Goal: Task Accomplishment & Management: Use online tool/utility

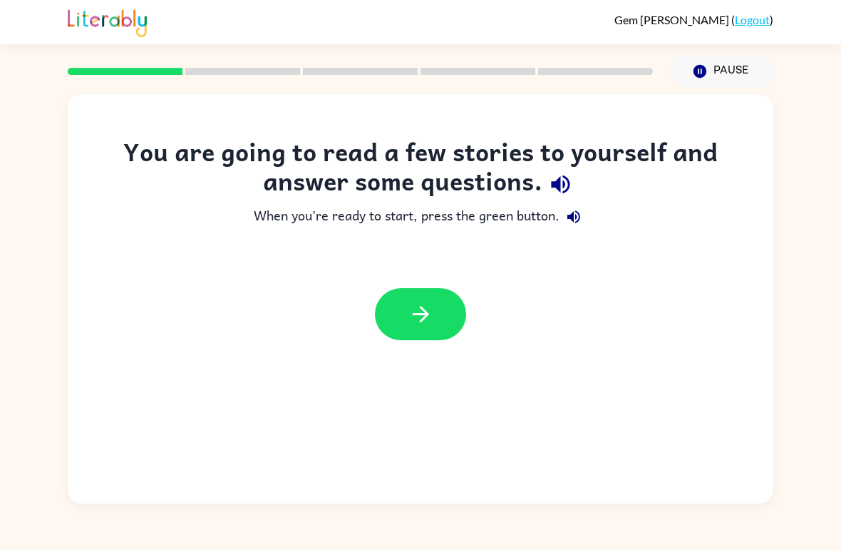
click at [753, 24] on link "Logout" at bounding box center [752, 20] width 35 height 14
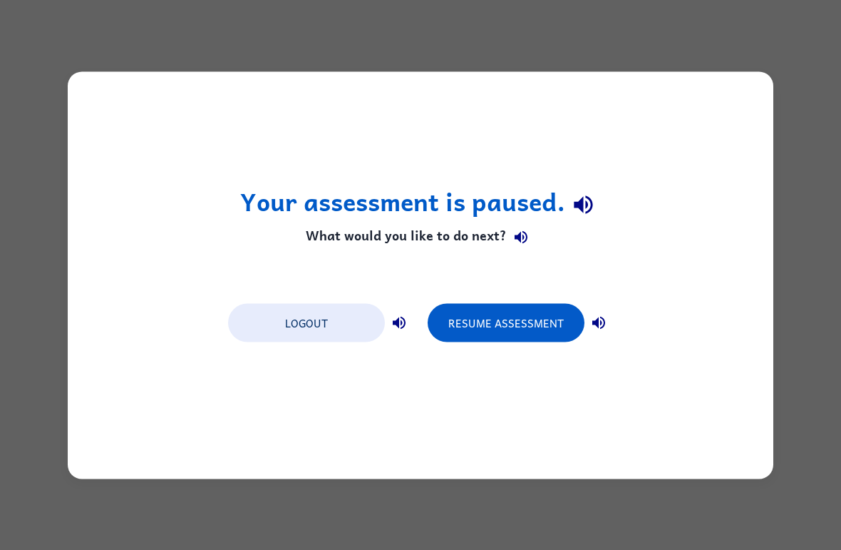
click at [292, 329] on button "Logout" at bounding box center [306, 322] width 157 height 38
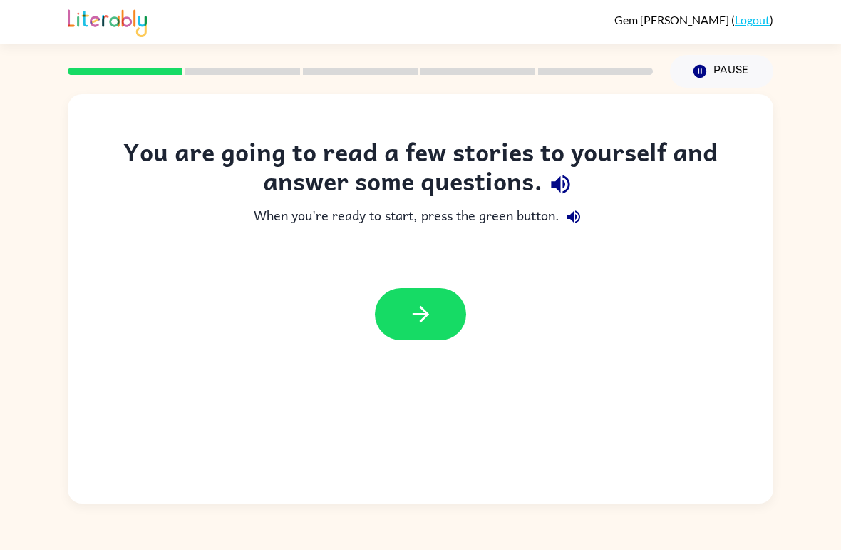
click at [749, 25] on link "Logout" at bounding box center [752, 20] width 35 height 14
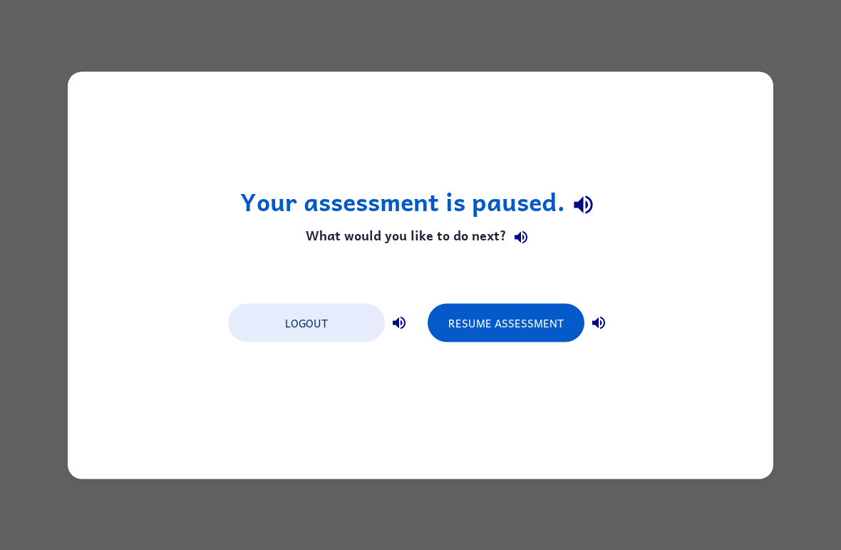
click at [318, 307] on button "Logout" at bounding box center [306, 322] width 157 height 38
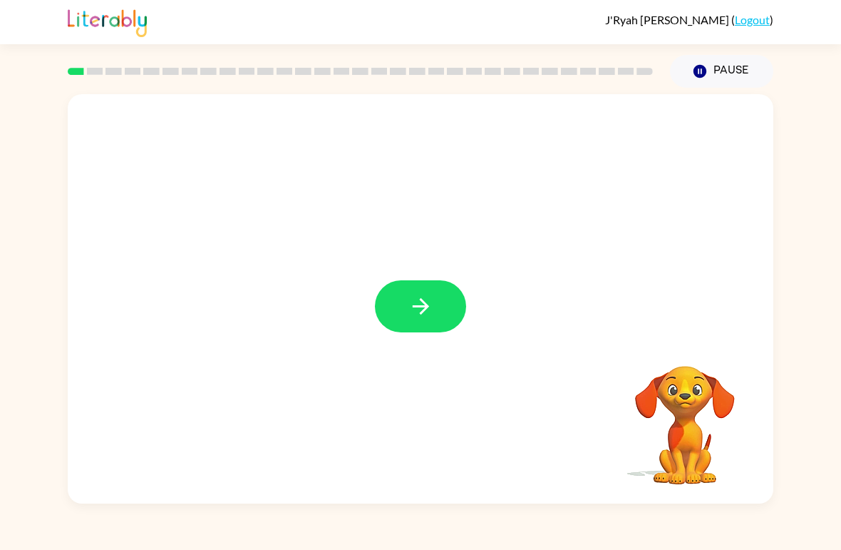
click at [401, 306] on button "button" at bounding box center [420, 306] width 91 height 52
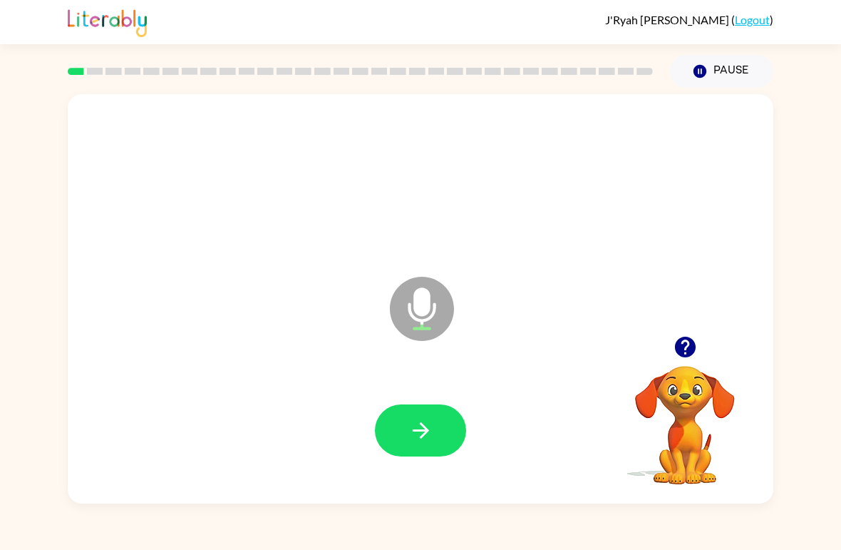
click at [683, 349] on icon "button" at bounding box center [684, 346] width 21 height 21
click at [413, 426] on icon "button" at bounding box center [420, 430] width 25 height 25
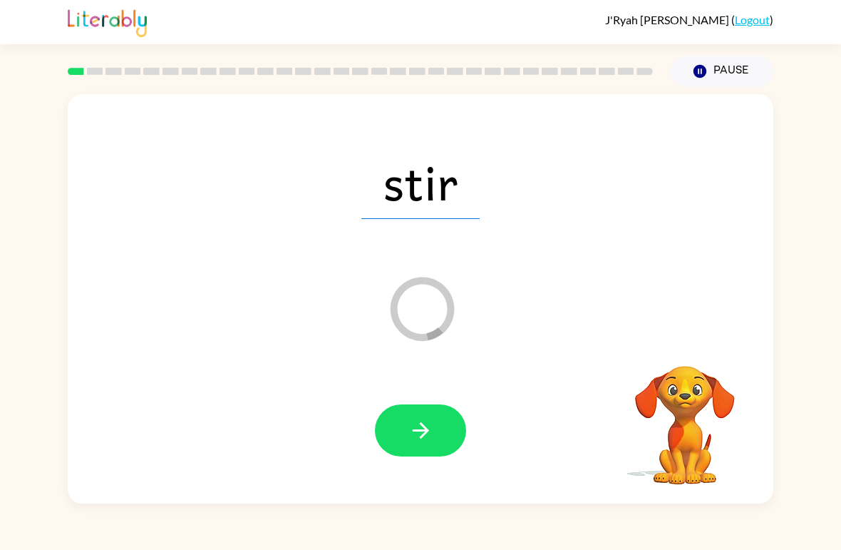
click at [408, 432] on icon "button" at bounding box center [420, 430] width 25 height 25
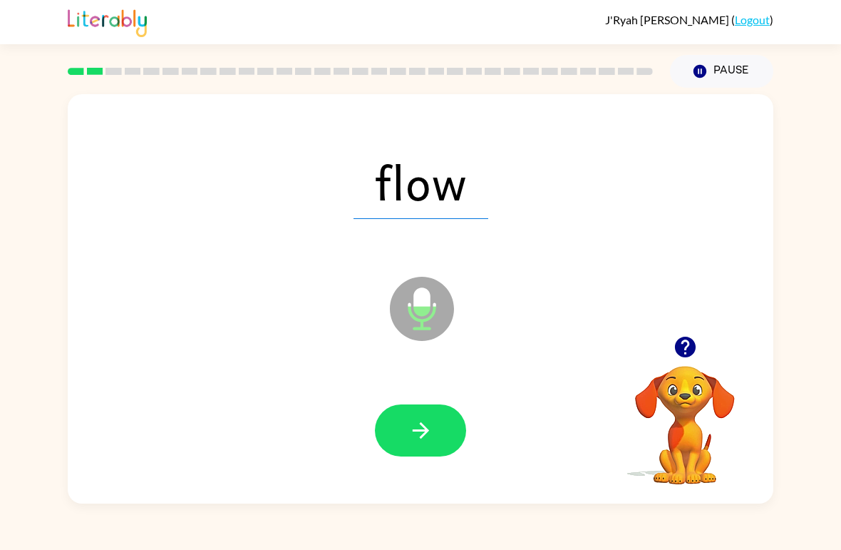
click at [434, 441] on button "button" at bounding box center [420, 430] width 91 height 52
click at [427, 444] on button "button" at bounding box center [420, 430] width 91 height 52
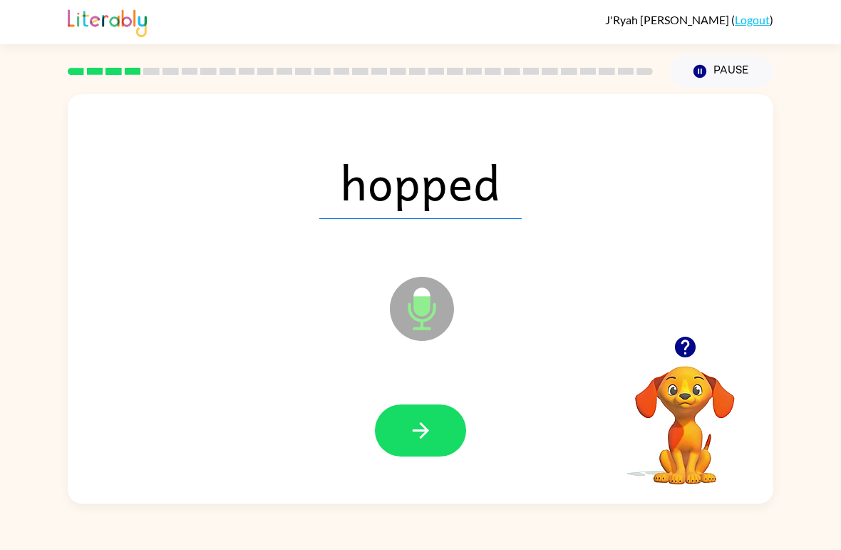
click at [412, 426] on icon "button" at bounding box center [420, 430] width 25 height 25
click at [407, 398] on div at bounding box center [420, 431] width 677 height 118
click at [406, 445] on button "button" at bounding box center [420, 430] width 91 height 52
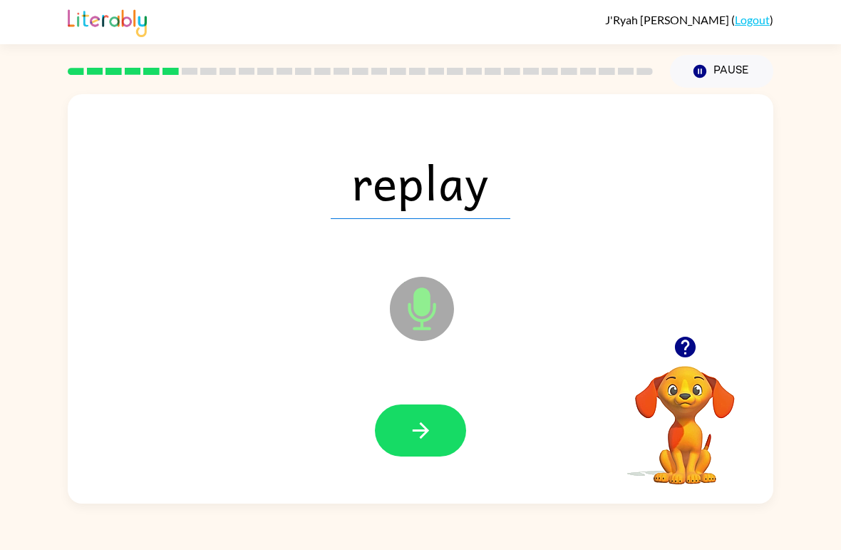
click at [426, 418] on icon "button" at bounding box center [420, 430] width 25 height 25
click at [433, 428] on button "button" at bounding box center [420, 430] width 91 height 52
click at [426, 431] on icon "button" at bounding box center [420, 430] width 16 height 16
click at [417, 418] on button "button" at bounding box center [420, 430] width 91 height 52
click at [422, 449] on button "button" at bounding box center [420, 430] width 91 height 52
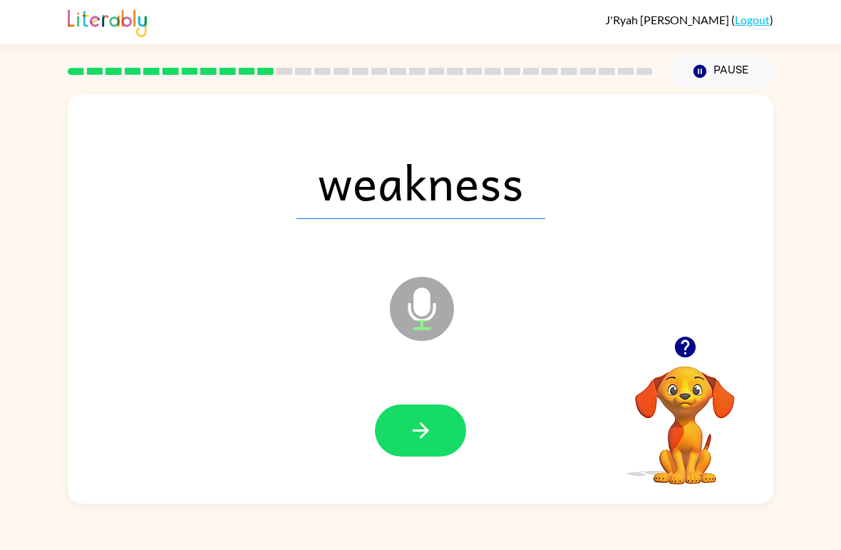
click at [417, 426] on icon "button" at bounding box center [420, 430] width 25 height 25
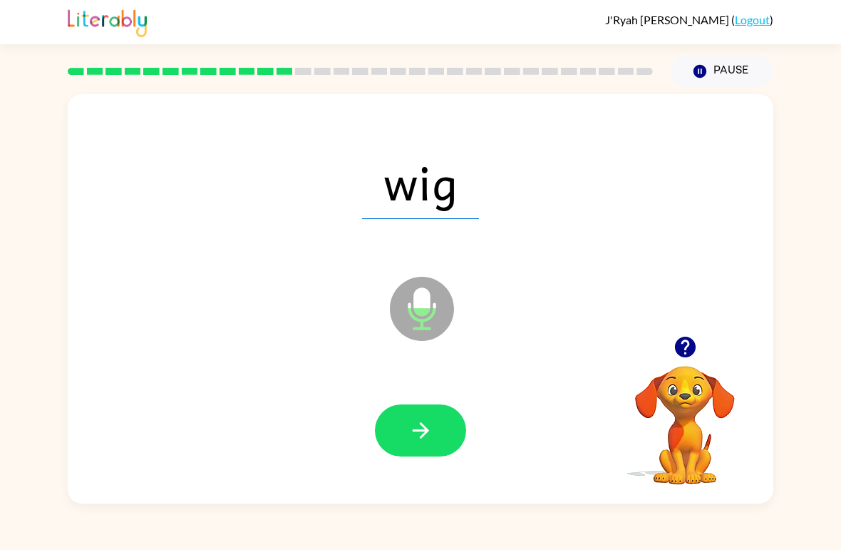
click at [436, 398] on div at bounding box center [420, 431] width 677 height 118
click at [398, 444] on button "button" at bounding box center [420, 430] width 91 height 52
click at [415, 398] on div at bounding box center [420, 431] width 677 height 118
click at [435, 411] on button "button" at bounding box center [420, 430] width 91 height 52
click at [417, 418] on icon "button" at bounding box center [420, 430] width 25 height 25
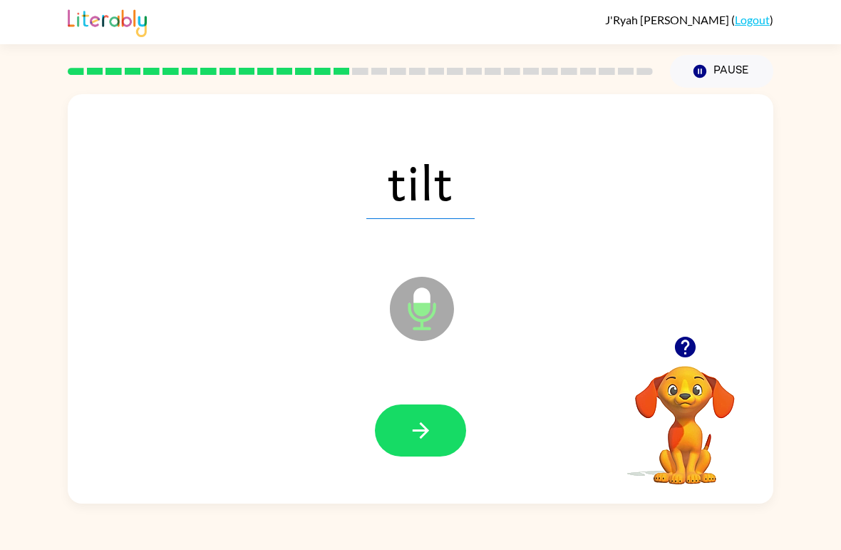
click at [403, 440] on button "button" at bounding box center [420, 430] width 91 height 52
click at [408, 402] on div at bounding box center [420, 431] width 677 height 118
click at [413, 433] on icon "button" at bounding box center [420, 430] width 25 height 25
click at [413, 443] on icon "button" at bounding box center [420, 430] width 25 height 25
click at [416, 401] on div at bounding box center [420, 431] width 677 height 118
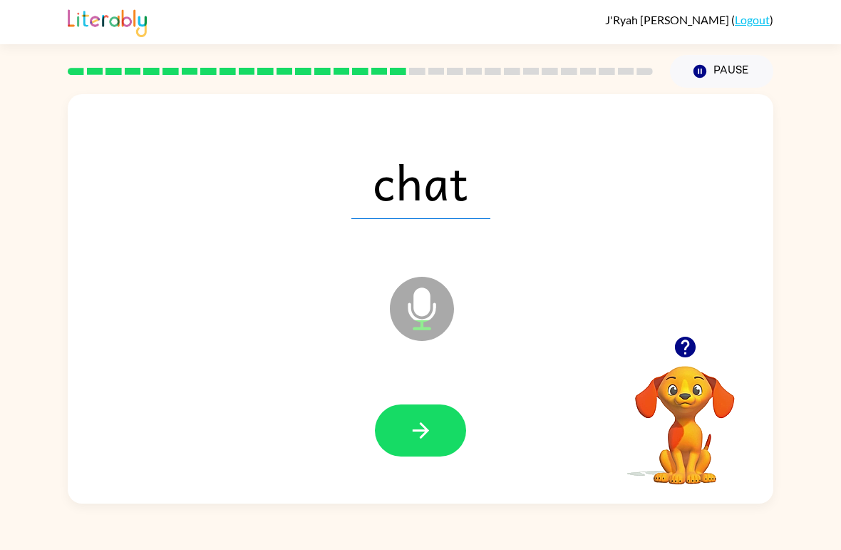
click at [431, 480] on div at bounding box center [420, 431] width 677 height 118
click at [417, 423] on icon "button" at bounding box center [420, 430] width 25 height 25
click at [408, 443] on icon "button" at bounding box center [420, 430] width 25 height 25
click at [386, 446] on button "button" at bounding box center [420, 430] width 91 height 52
click at [428, 428] on icon "button" at bounding box center [420, 430] width 25 height 25
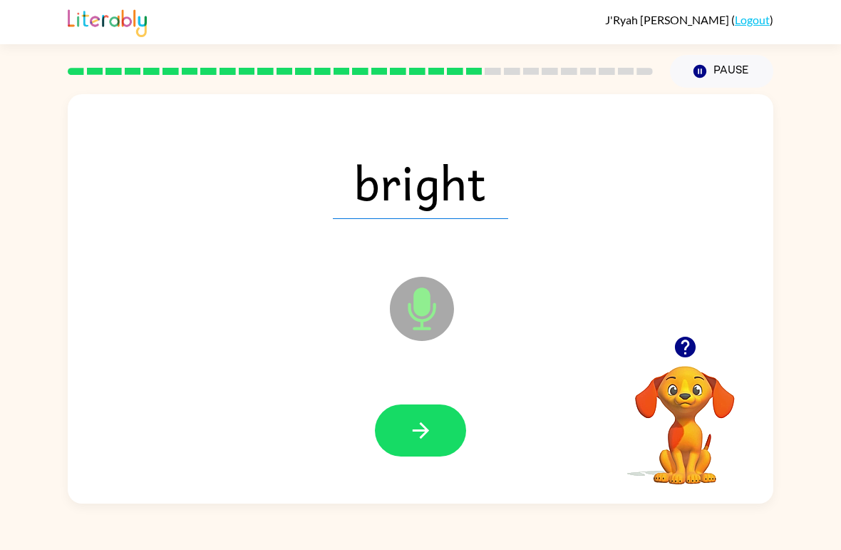
click at [436, 426] on button "button" at bounding box center [420, 430] width 91 height 52
click at [414, 438] on icon "button" at bounding box center [420, 430] width 25 height 25
click at [401, 422] on button "button" at bounding box center [420, 430] width 91 height 52
click at [427, 411] on button "button" at bounding box center [420, 430] width 91 height 52
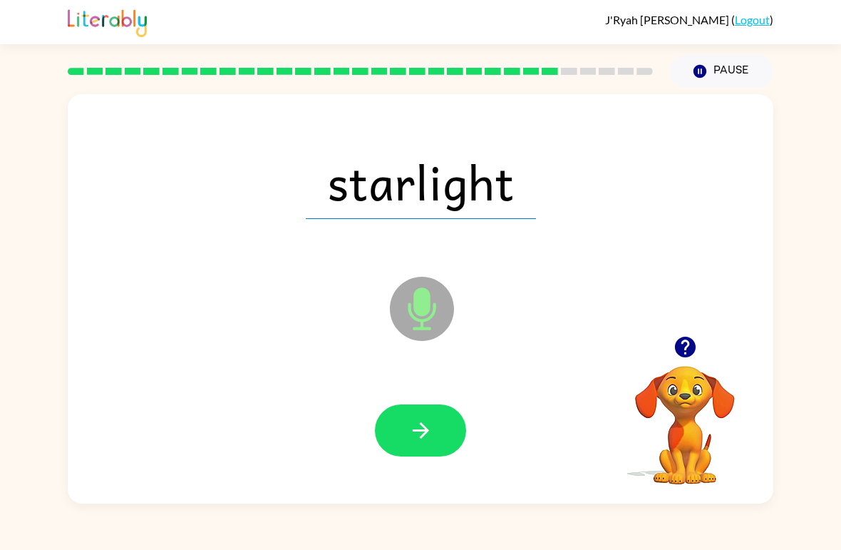
click at [401, 418] on button "button" at bounding box center [420, 430] width 91 height 52
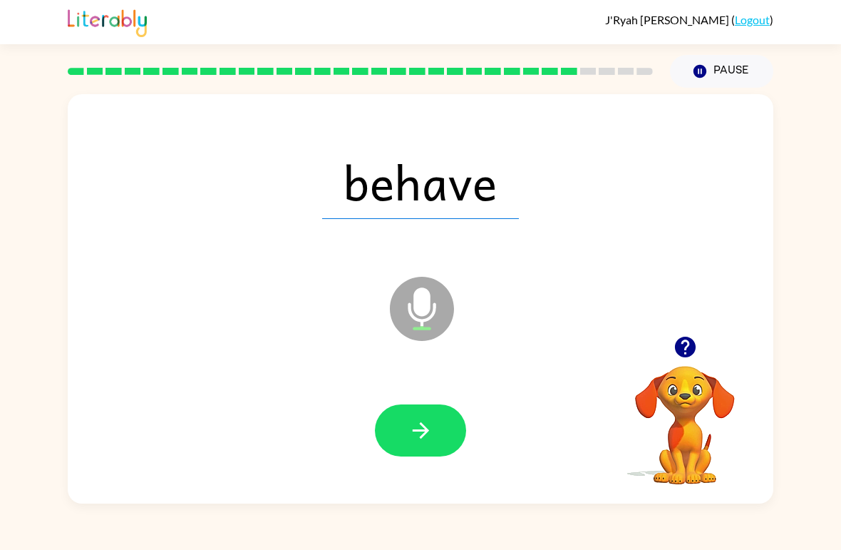
click at [417, 428] on icon "button" at bounding box center [420, 430] width 25 height 25
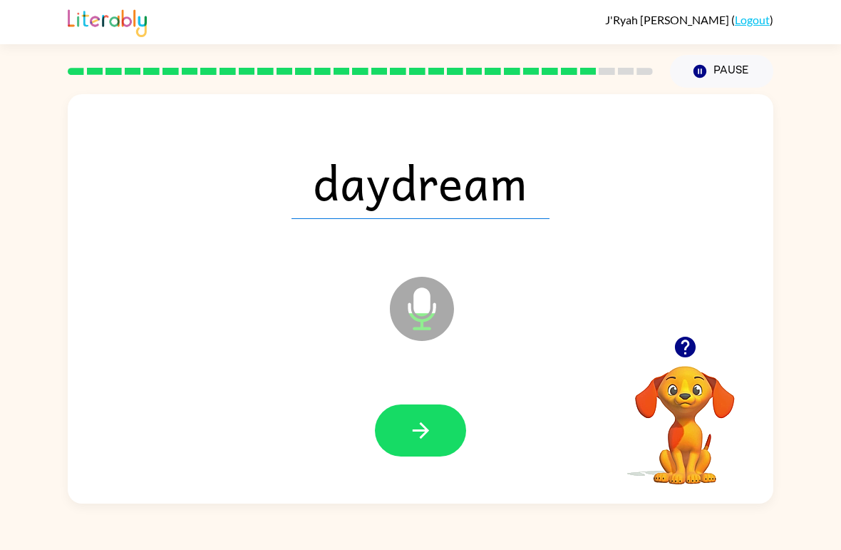
click at [424, 432] on icon "button" at bounding box center [420, 430] width 16 height 16
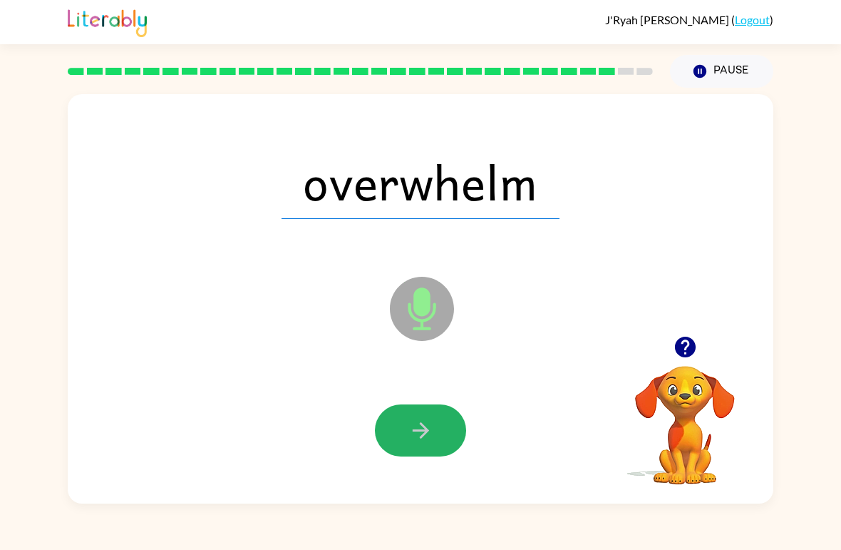
click at [413, 427] on icon "button" at bounding box center [420, 430] width 25 height 25
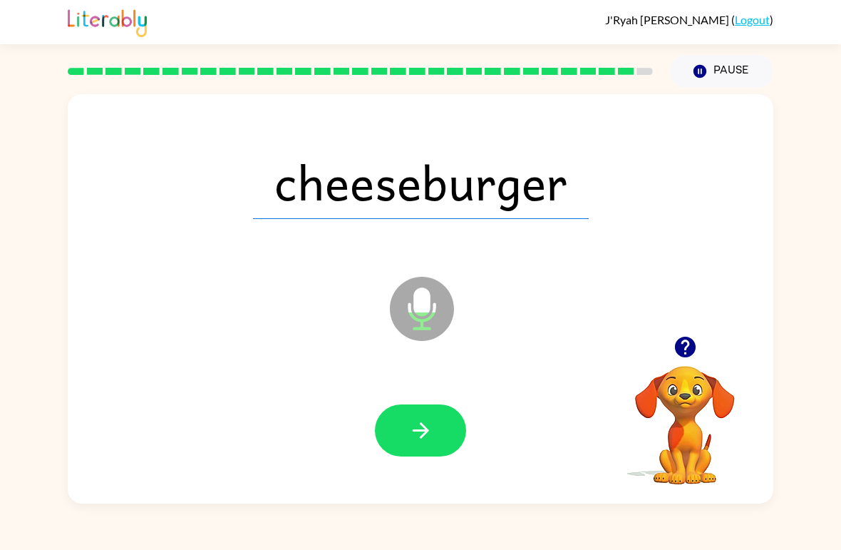
click at [402, 429] on button "button" at bounding box center [420, 430] width 91 height 52
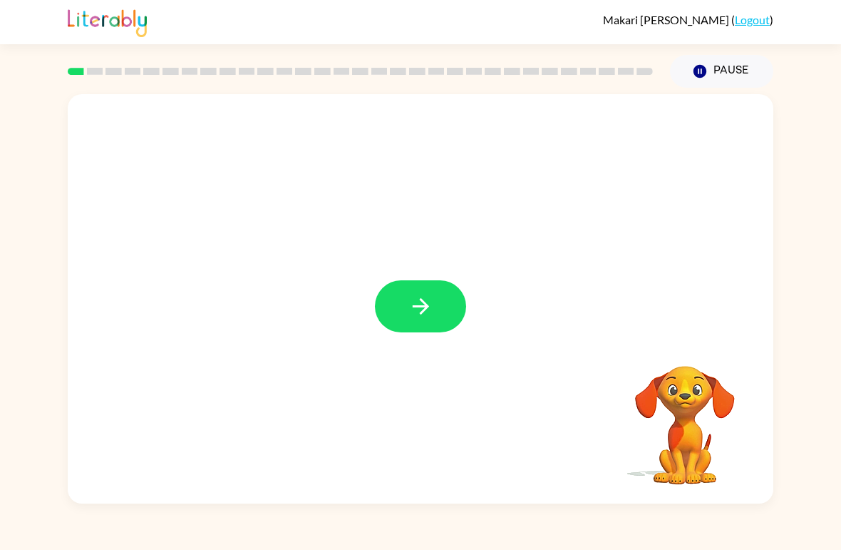
click at [708, 331] on div at bounding box center [421, 298] width 706 height 409
click at [453, 299] on button "button" at bounding box center [420, 306] width 91 height 52
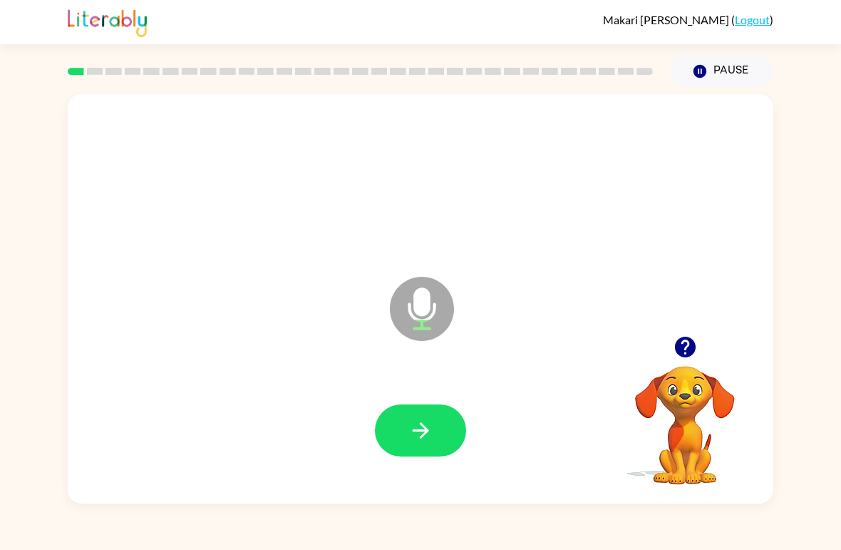
click at [440, 433] on button "button" at bounding box center [420, 430] width 91 height 52
click at [438, 421] on button "button" at bounding box center [420, 430] width 91 height 52
click at [443, 428] on button "button" at bounding box center [420, 430] width 91 height 52
click at [443, 441] on button "button" at bounding box center [420, 430] width 91 height 52
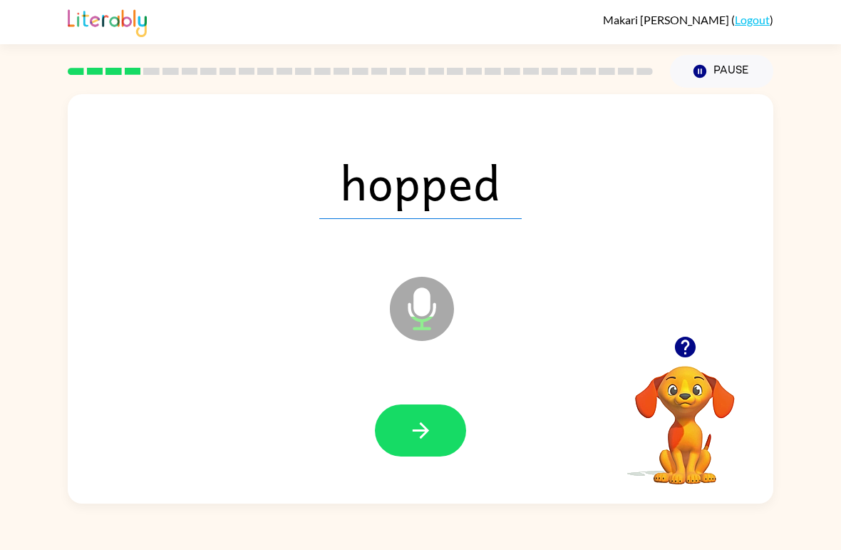
click at [446, 436] on button "button" at bounding box center [420, 430] width 91 height 52
click at [448, 430] on button "button" at bounding box center [420, 430] width 91 height 52
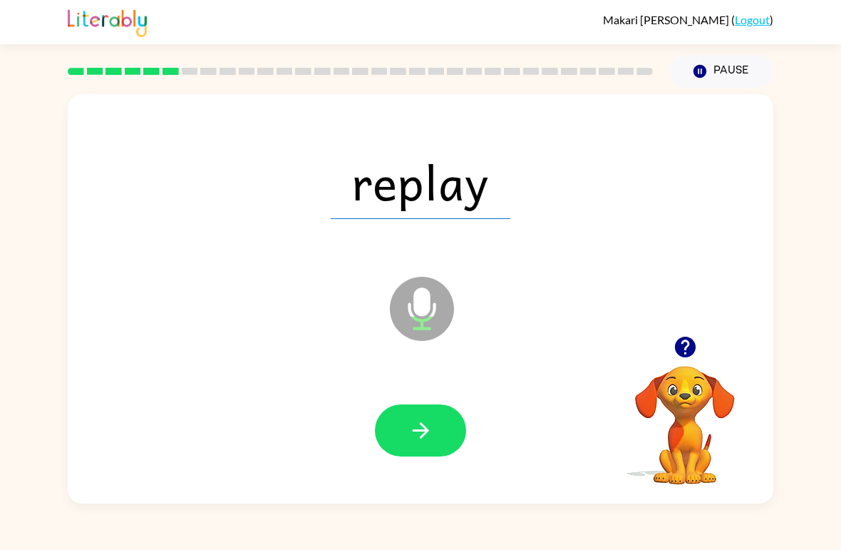
click at [446, 425] on button "button" at bounding box center [420, 430] width 91 height 52
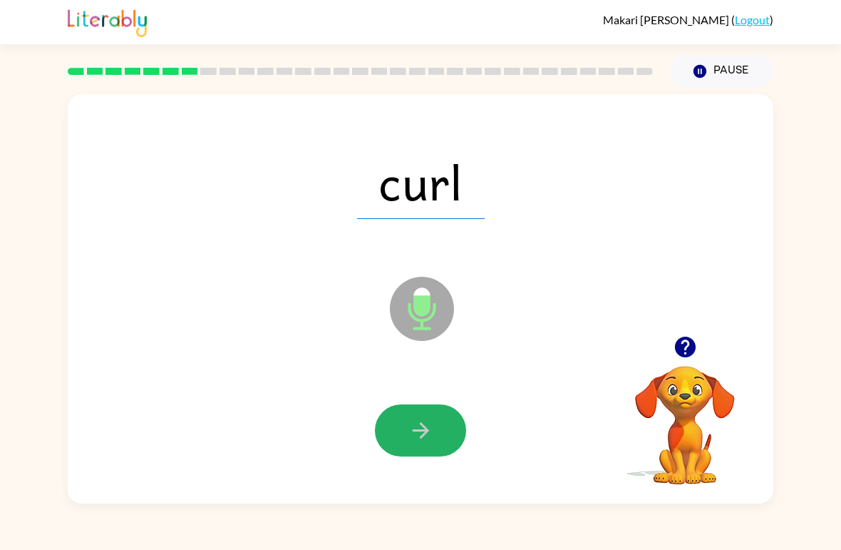
click at [437, 431] on button "button" at bounding box center [420, 430] width 91 height 52
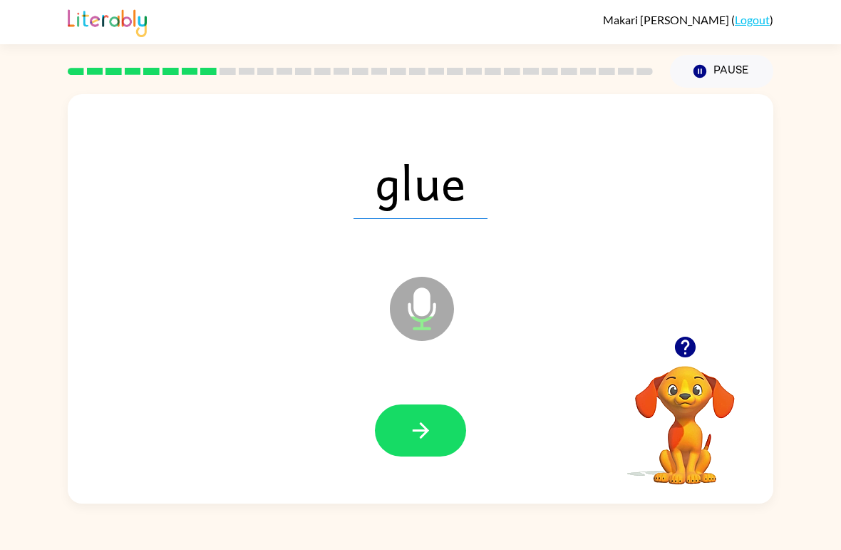
click at [426, 428] on icon "button" at bounding box center [420, 430] width 16 height 16
click at [448, 431] on button "button" at bounding box center [420, 430] width 91 height 52
click at [440, 426] on button "button" at bounding box center [420, 430] width 91 height 52
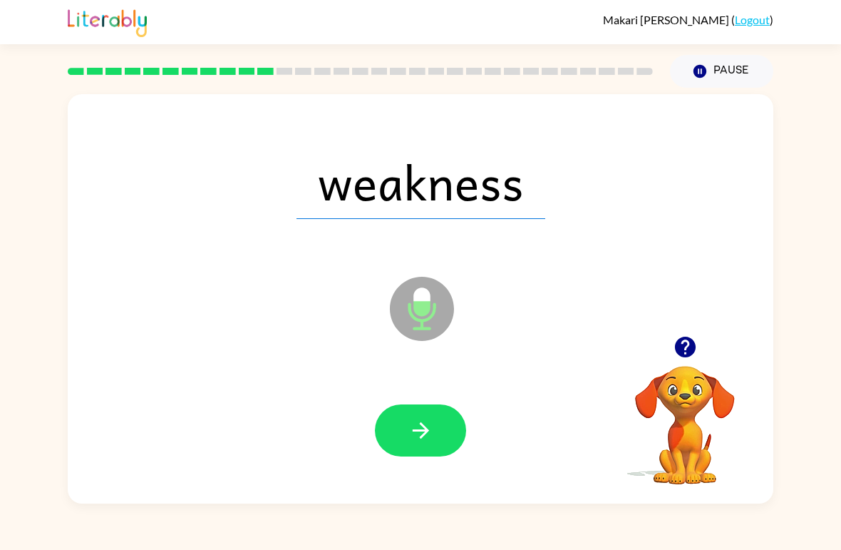
click at [431, 436] on icon "button" at bounding box center [420, 430] width 25 height 25
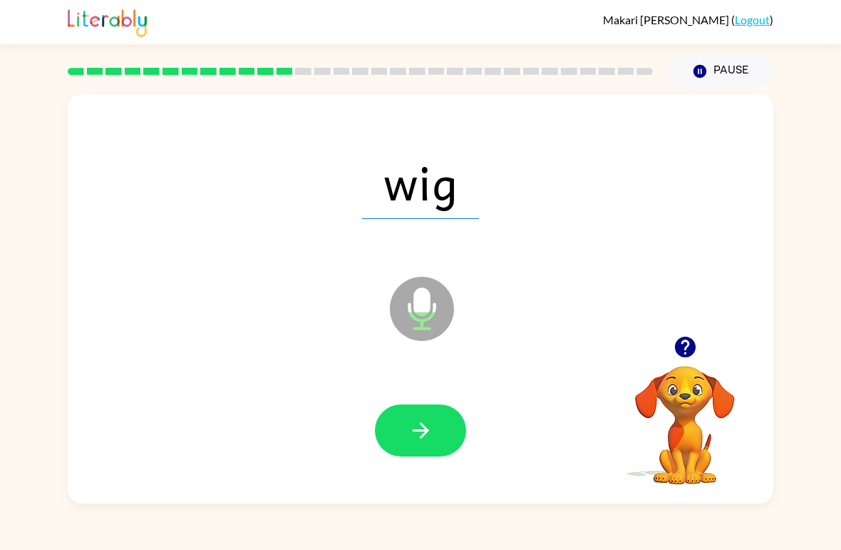
click at [436, 443] on button "button" at bounding box center [420, 430] width 91 height 52
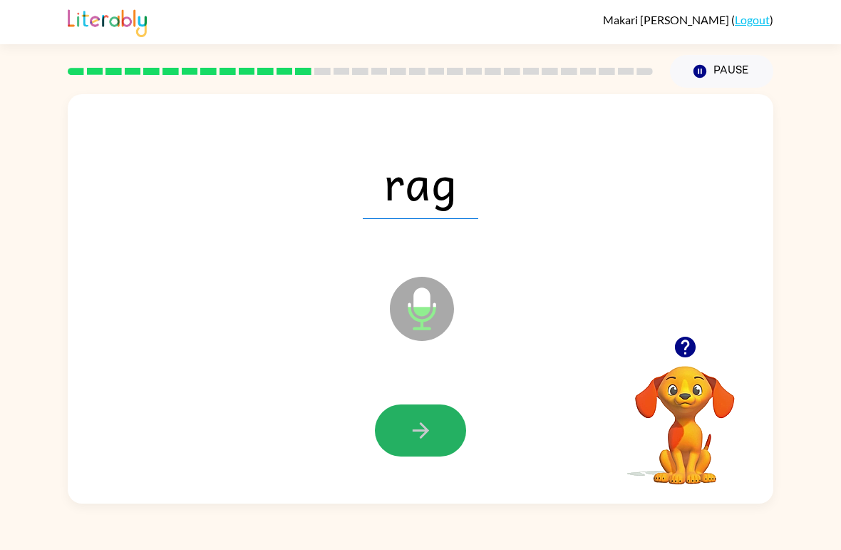
click at [427, 446] on button "button" at bounding box center [420, 430] width 91 height 52
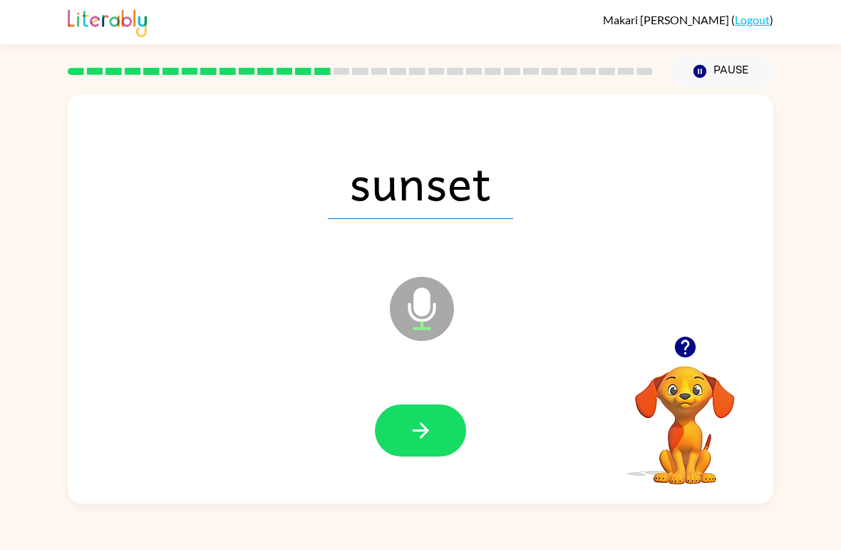
click at [426, 434] on icon "button" at bounding box center [420, 430] width 16 height 16
click at [436, 433] on button "button" at bounding box center [420, 430] width 91 height 52
click at [418, 438] on icon "button" at bounding box center [420, 430] width 25 height 25
click at [676, 351] on icon "button" at bounding box center [684, 346] width 21 height 21
click at [432, 447] on button "button" at bounding box center [420, 430] width 91 height 52
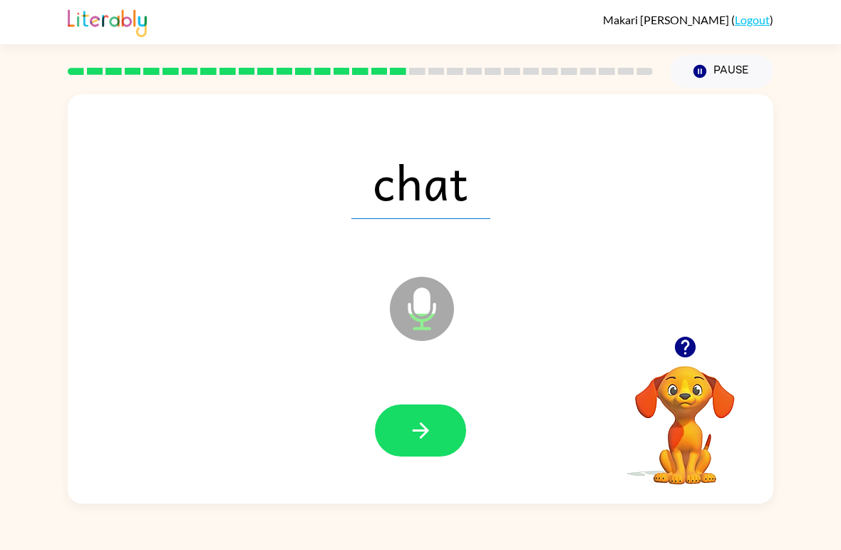
click at [425, 432] on icon "button" at bounding box center [420, 430] width 16 height 16
click at [433, 433] on button "button" at bounding box center [420, 430] width 91 height 52
click at [435, 420] on button "button" at bounding box center [420, 430] width 91 height 52
click at [428, 446] on button "button" at bounding box center [420, 430] width 91 height 52
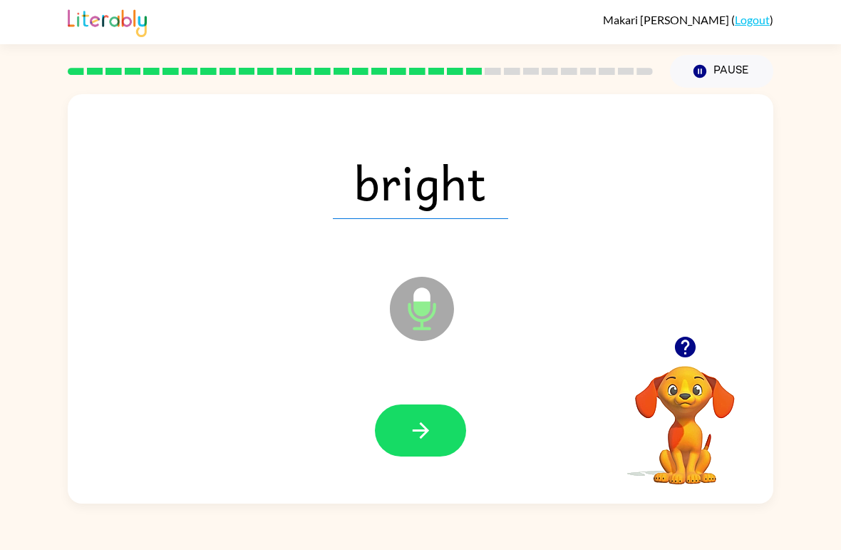
click at [416, 440] on icon "button" at bounding box center [420, 430] width 25 height 25
click at [424, 423] on icon "button" at bounding box center [420, 430] width 25 height 25
click at [425, 435] on icon "button" at bounding box center [420, 430] width 16 height 16
click at [402, 425] on button "button" at bounding box center [420, 430] width 91 height 52
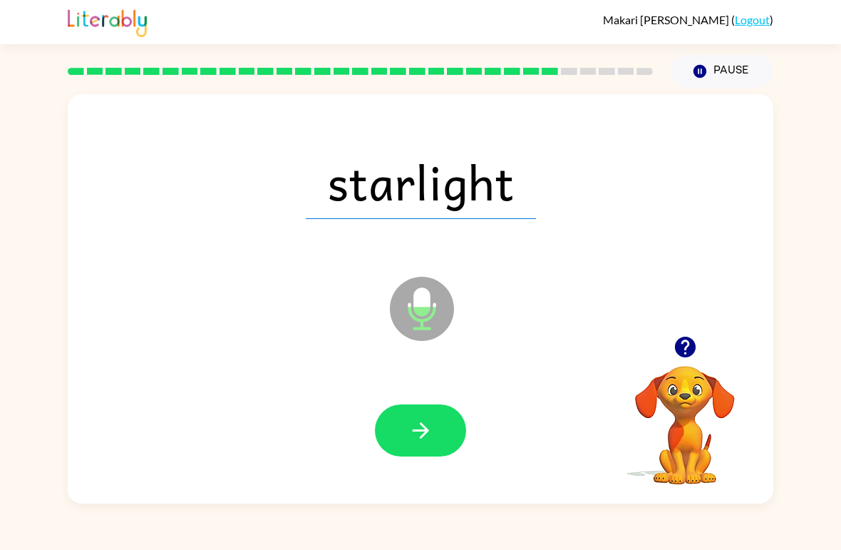
click at [440, 438] on button "button" at bounding box center [420, 430] width 91 height 52
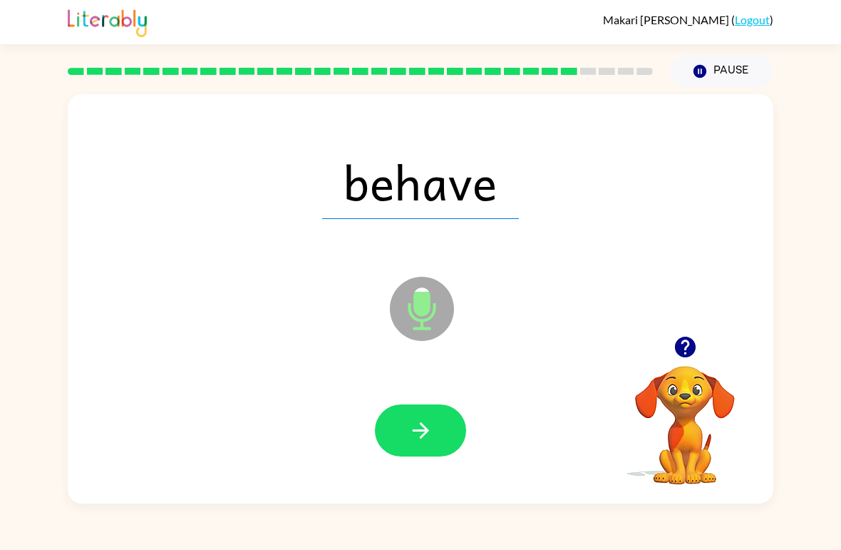
click at [428, 418] on button "button" at bounding box center [420, 430] width 91 height 52
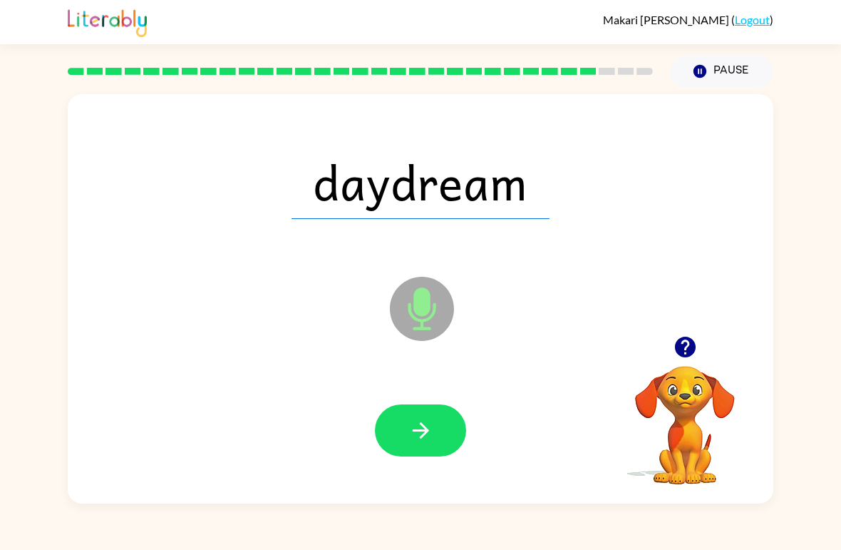
click at [430, 440] on icon "button" at bounding box center [420, 430] width 25 height 25
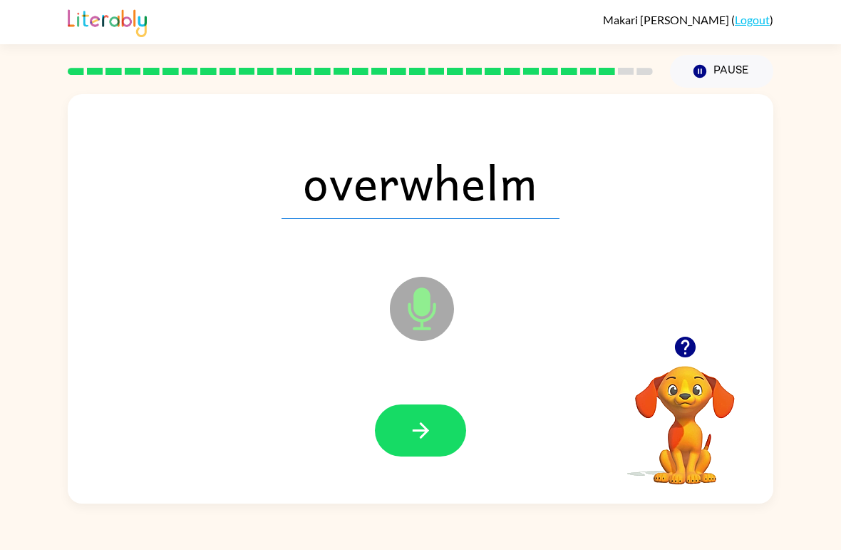
click at [422, 443] on icon "button" at bounding box center [420, 430] width 25 height 25
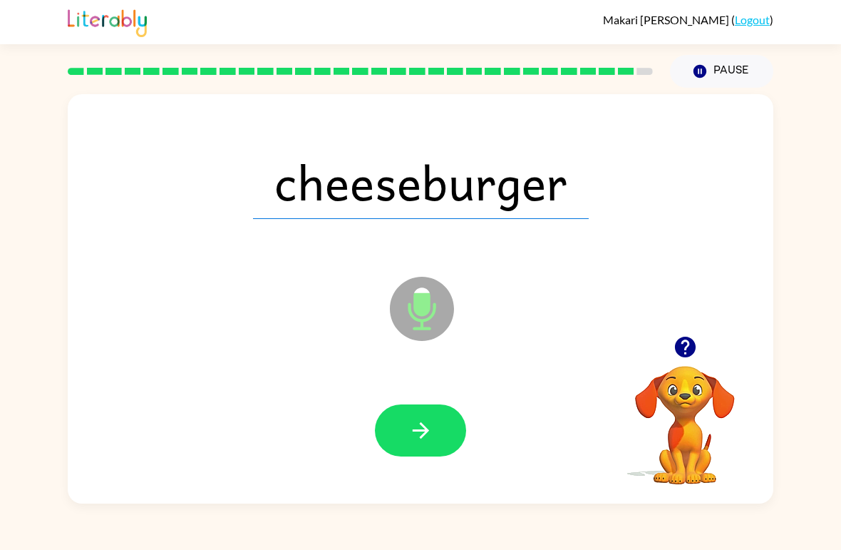
click at [430, 446] on button "button" at bounding box center [420, 430] width 91 height 52
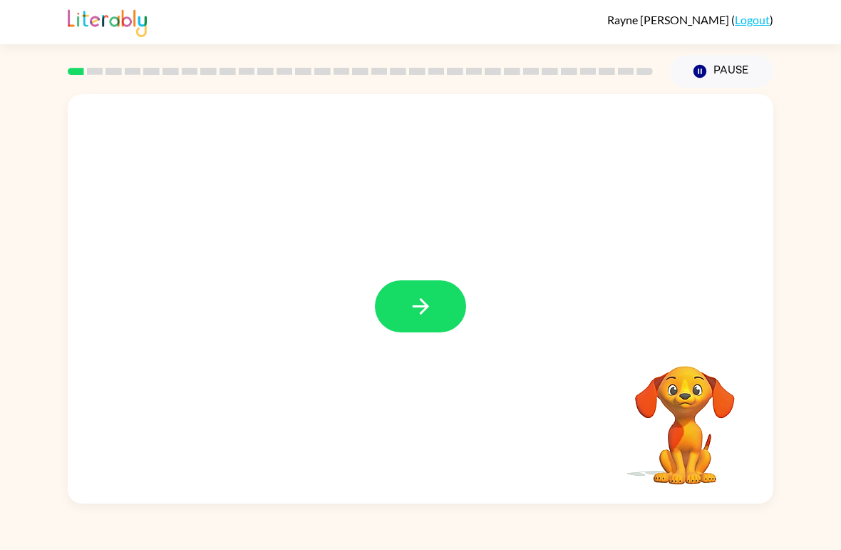
click at [412, 287] on button "button" at bounding box center [420, 306] width 91 height 52
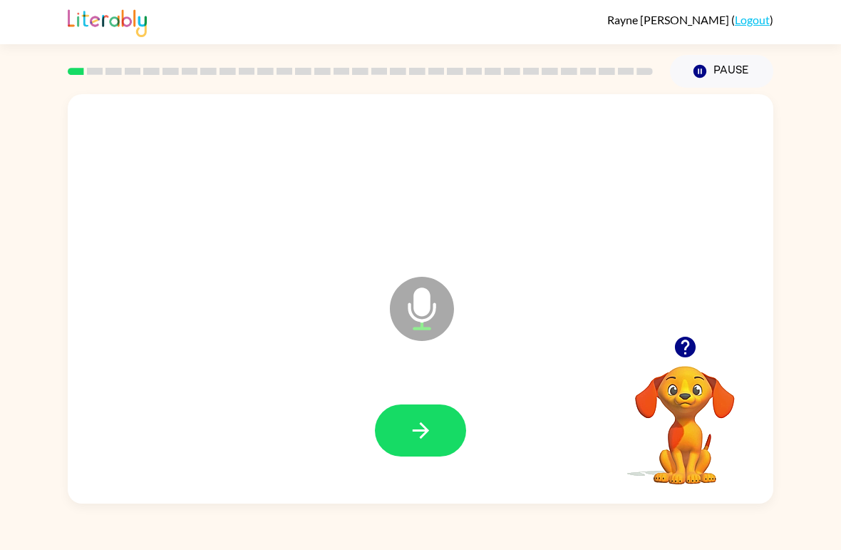
click at [443, 445] on button "button" at bounding box center [420, 430] width 91 height 52
click at [426, 441] on icon "button" at bounding box center [420, 430] width 25 height 25
click at [431, 435] on icon "button" at bounding box center [420, 430] width 25 height 25
click at [421, 448] on button "button" at bounding box center [420, 430] width 91 height 52
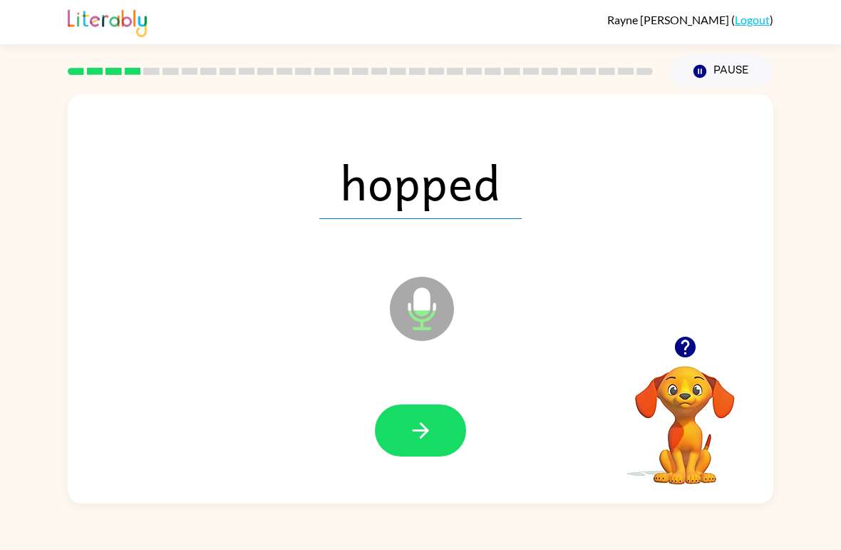
click at [441, 430] on button "button" at bounding box center [420, 430] width 91 height 52
click at [418, 428] on icon "button" at bounding box center [420, 430] width 25 height 25
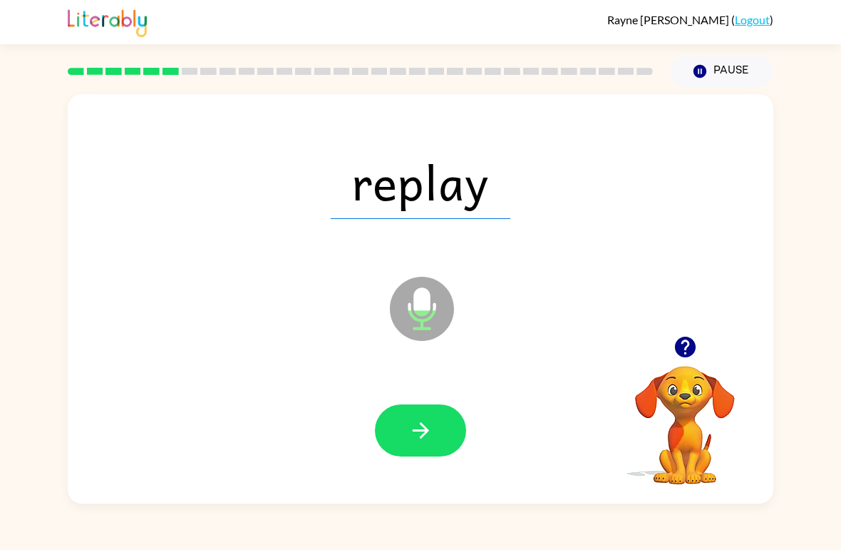
click at [418, 440] on icon "button" at bounding box center [420, 430] width 25 height 25
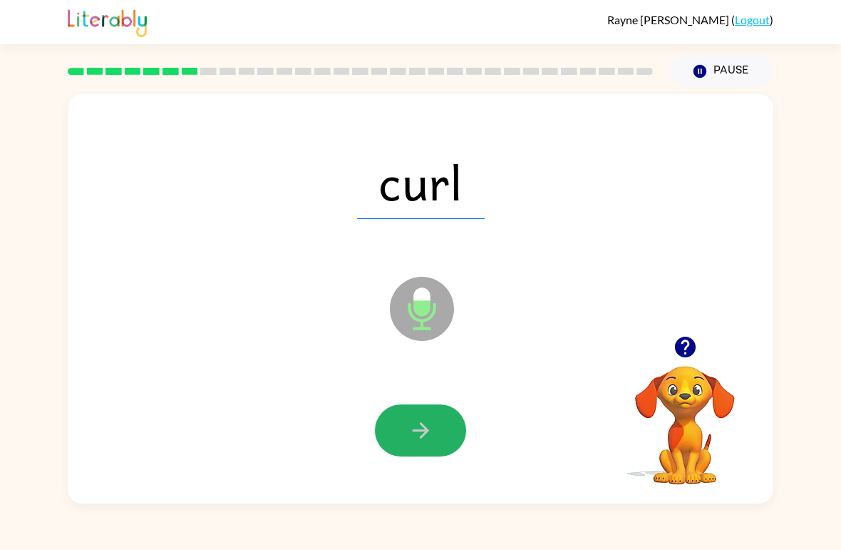
click at [406, 438] on button "button" at bounding box center [420, 430] width 91 height 52
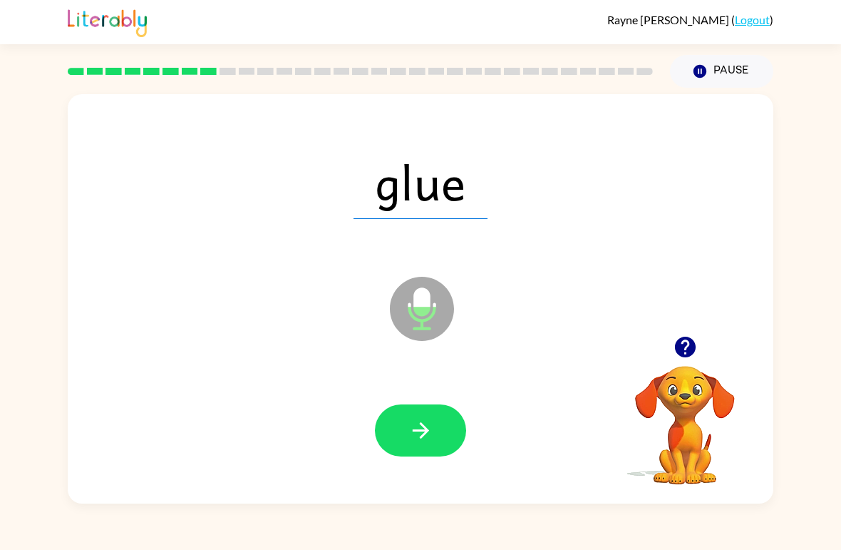
click at [691, 347] on icon "button" at bounding box center [684, 346] width 21 height 21
click at [418, 431] on icon "button" at bounding box center [420, 430] width 16 height 16
click at [441, 446] on button "button" at bounding box center [420, 430] width 91 height 52
click at [678, 341] on icon "button" at bounding box center [684, 346] width 21 height 21
click at [390, 418] on button "button" at bounding box center [420, 430] width 91 height 52
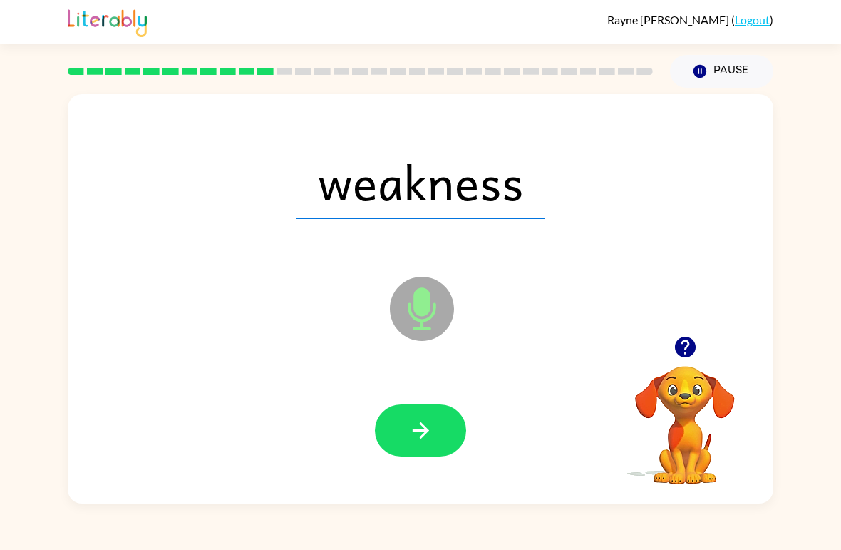
click at [426, 428] on icon "button" at bounding box center [420, 430] width 16 height 16
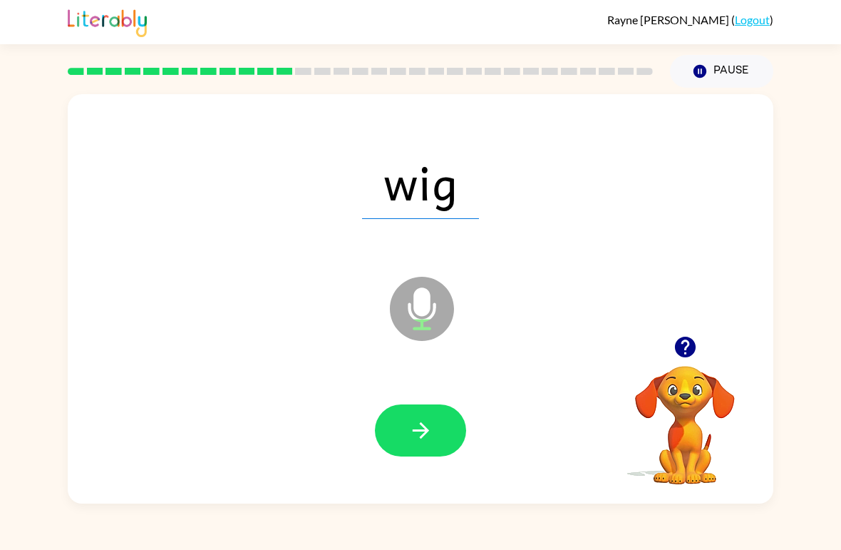
click at [414, 441] on icon "button" at bounding box center [420, 430] width 25 height 25
click at [409, 456] on button "button" at bounding box center [420, 430] width 91 height 52
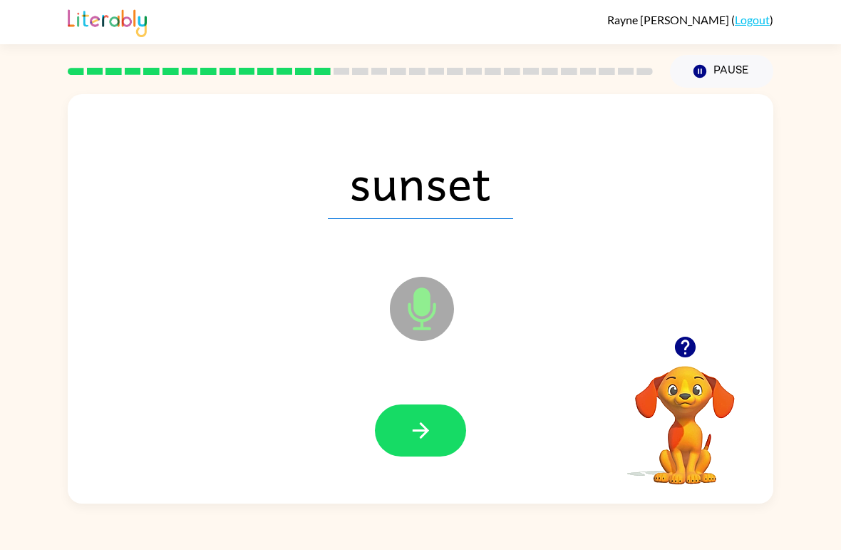
click at [410, 419] on icon "button" at bounding box center [420, 430] width 25 height 25
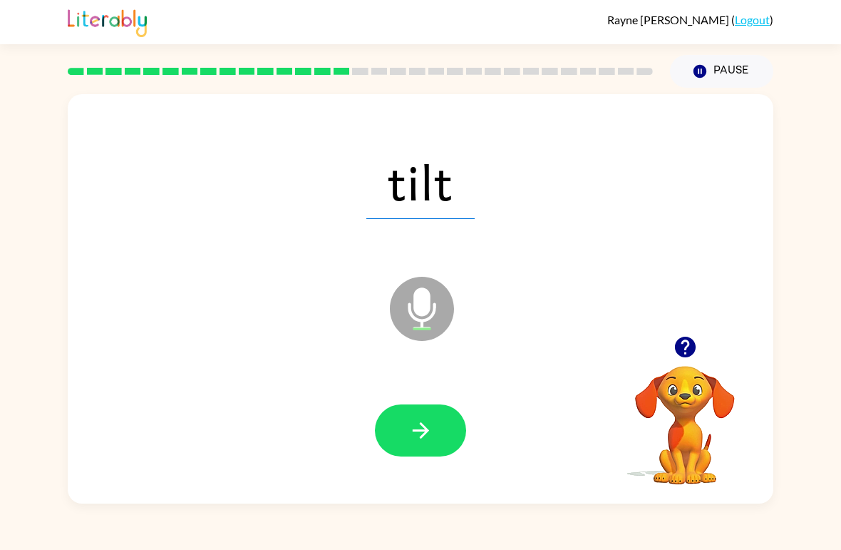
click at [408, 456] on button "button" at bounding box center [420, 430] width 91 height 52
click at [401, 443] on button "button" at bounding box center [420, 430] width 91 height 52
click at [443, 437] on button "button" at bounding box center [420, 430] width 91 height 52
click at [413, 428] on icon "button" at bounding box center [420, 430] width 25 height 25
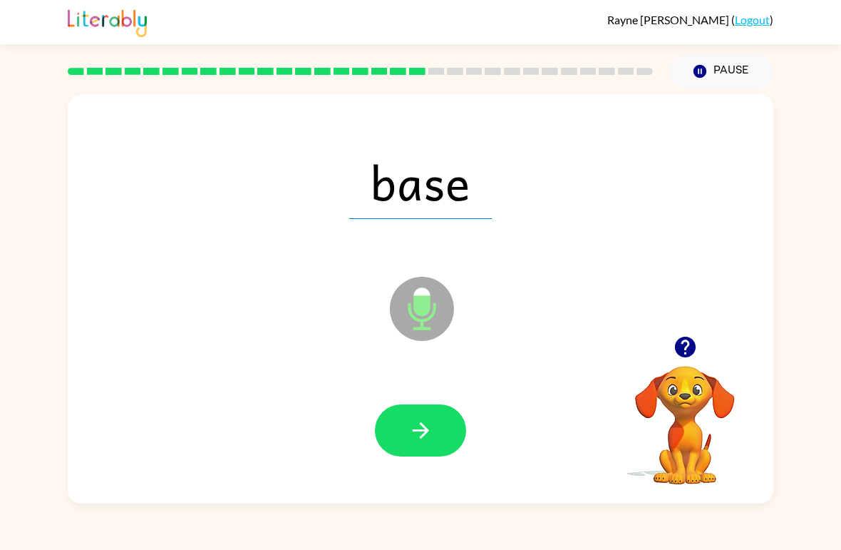
click at [410, 456] on button "button" at bounding box center [420, 430] width 91 height 52
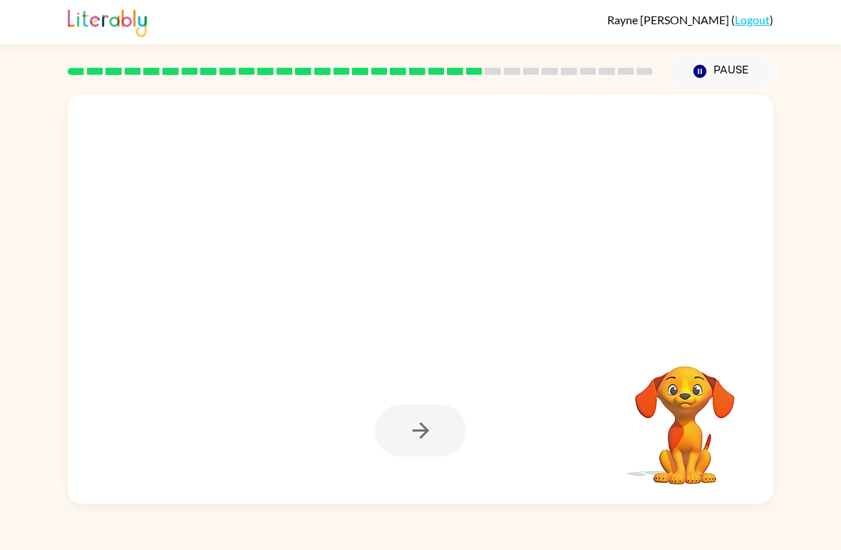
click at [439, 421] on div at bounding box center [420, 430] width 91 height 52
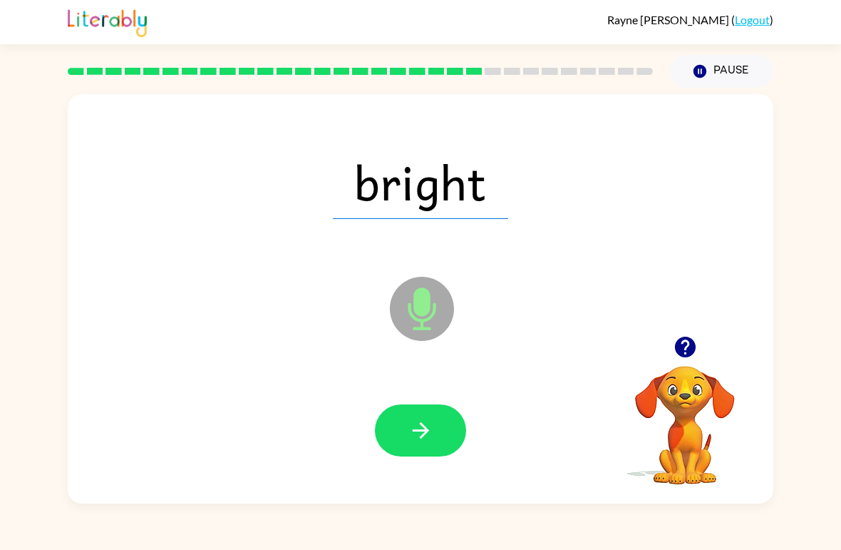
click at [435, 428] on button "button" at bounding box center [420, 430] width 91 height 52
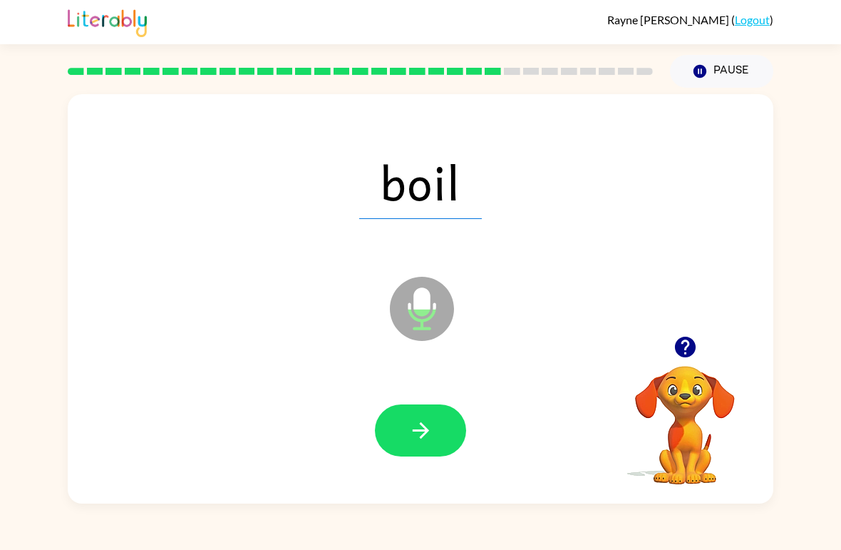
click at [442, 446] on button "button" at bounding box center [420, 430] width 91 height 52
click at [703, 344] on button "button" at bounding box center [685, 347] width 36 height 36
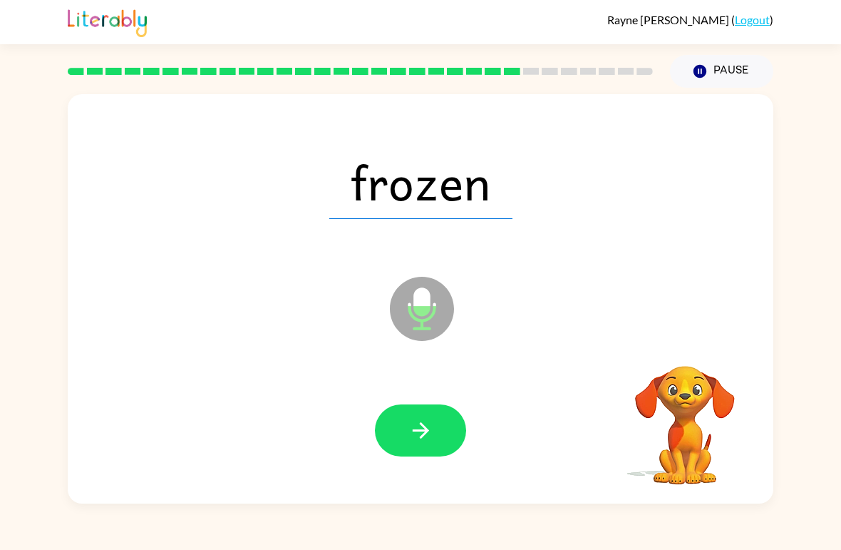
click at [704, 345] on video "Your browser must support playing .mp4 files to use Literably. Please try using…" at bounding box center [685, 415] width 143 height 143
click at [433, 443] on button "button" at bounding box center [420, 430] width 91 height 52
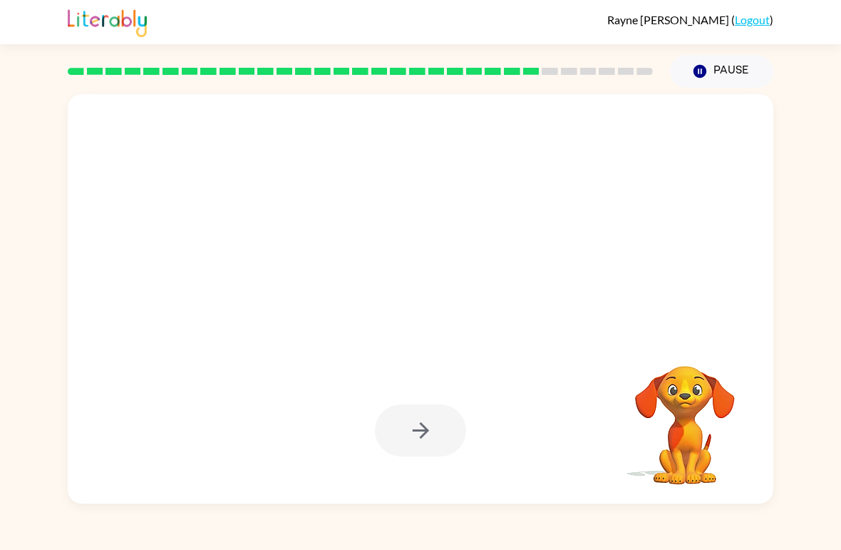
click at [839, 444] on div "Your browser must support playing .mp4 files to use Literably. Please try using…" at bounding box center [420, 296] width 841 height 416
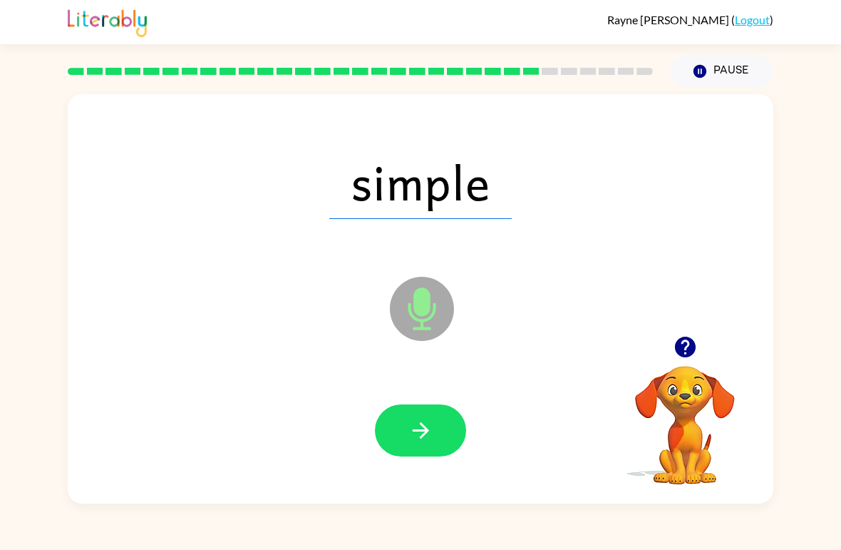
click at [687, 348] on icon "button" at bounding box center [684, 346] width 21 height 21
click at [696, 348] on icon "button" at bounding box center [685, 346] width 25 height 25
click at [393, 455] on button "button" at bounding box center [420, 430] width 91 height 52
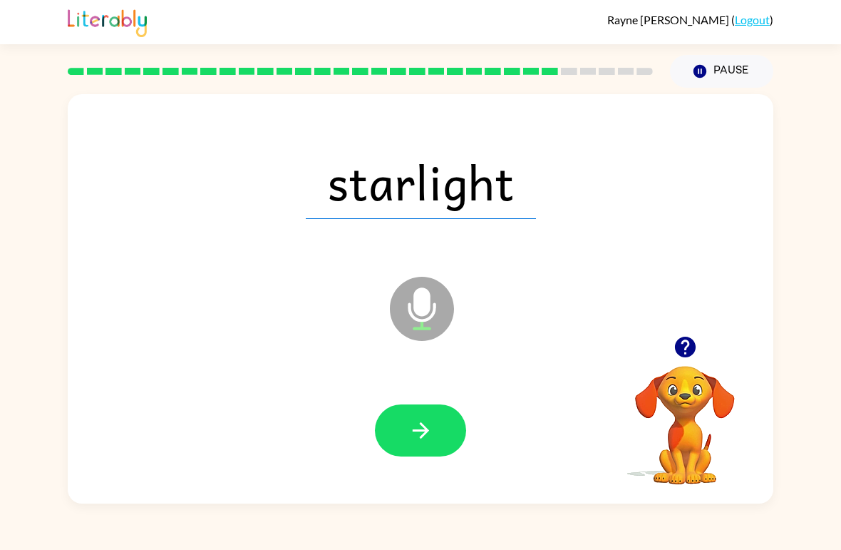
click at [679, 349] on icon "button" at bounding box center [684, 346] width 21 height 21
click at [418, 429] on icon "button" at bounding box center [420, 430] width 25 height 25
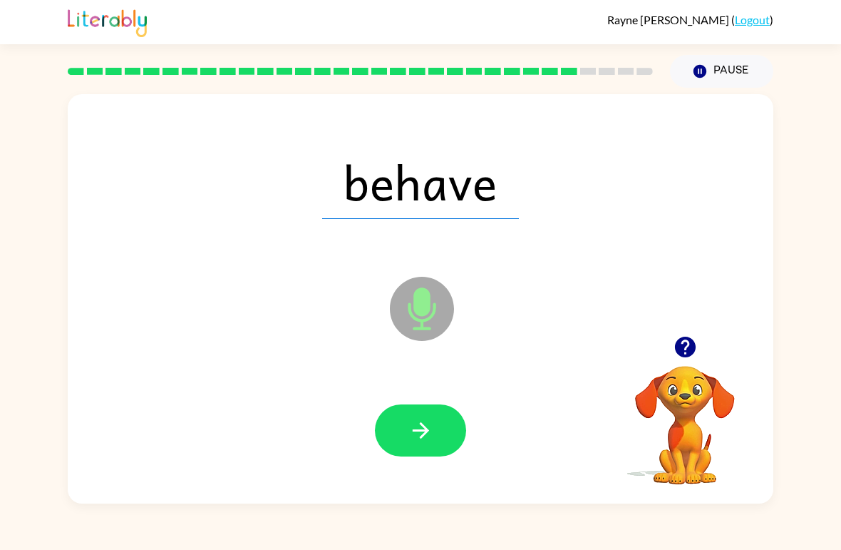
click at [409, 417] on button "button" at bounding box center [420, 430] width 91 height 52
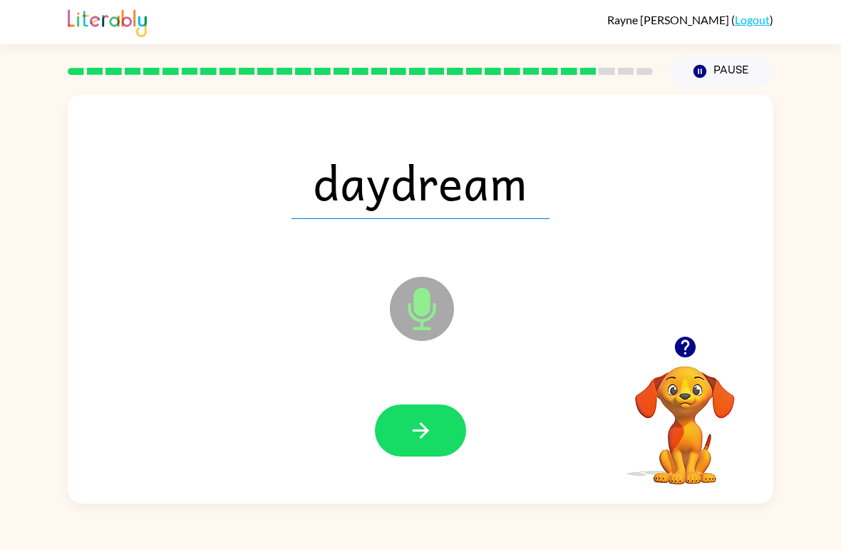
click at [448, 428] on button "button" at bounding box center [420, 430] width 91 height 52
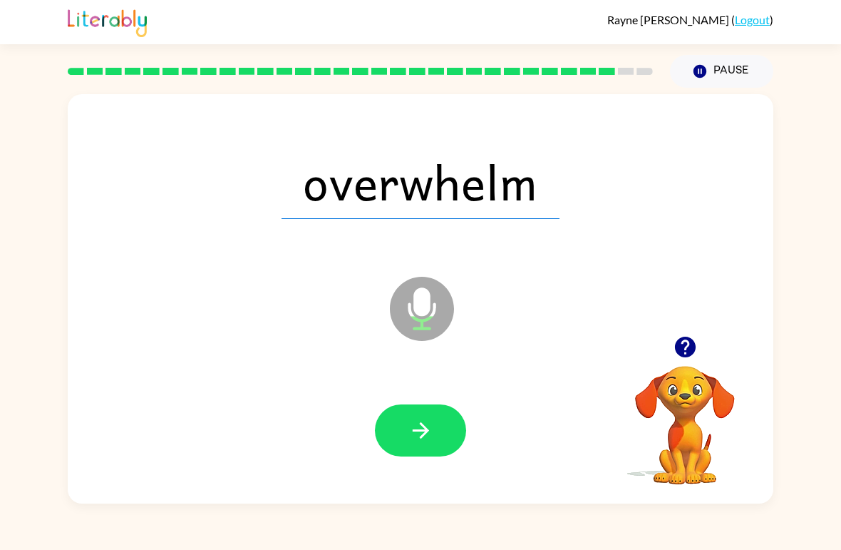
click at [445, 448] on button "button" at bounding box center [420, 430] width 91 height 52
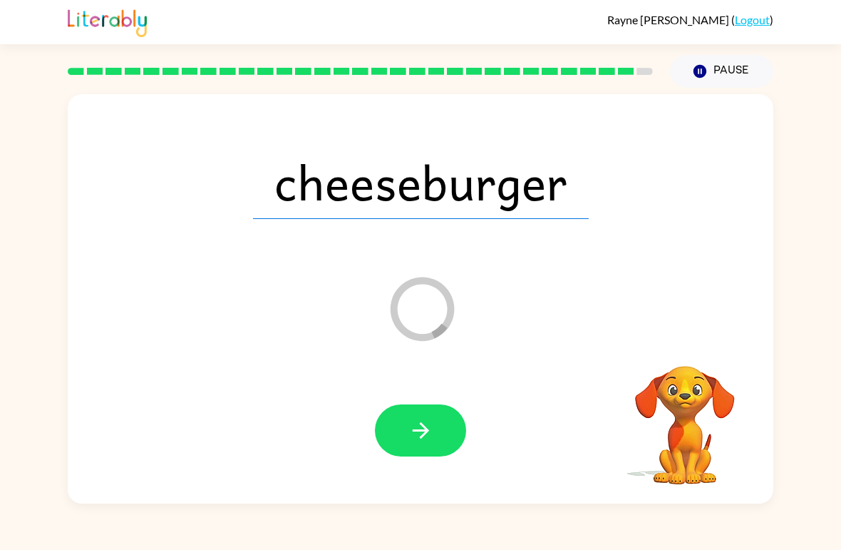
click at [453, 416] on button "button" at bounding box center [420, 430] width 91 height 52
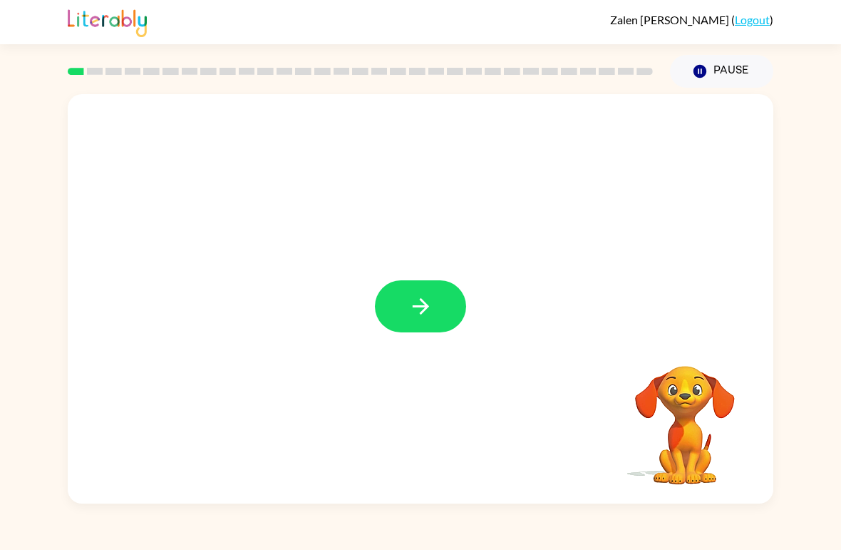
click at [423, 309] on icon "button" at bounding box center [420, 306] width 25 height 25
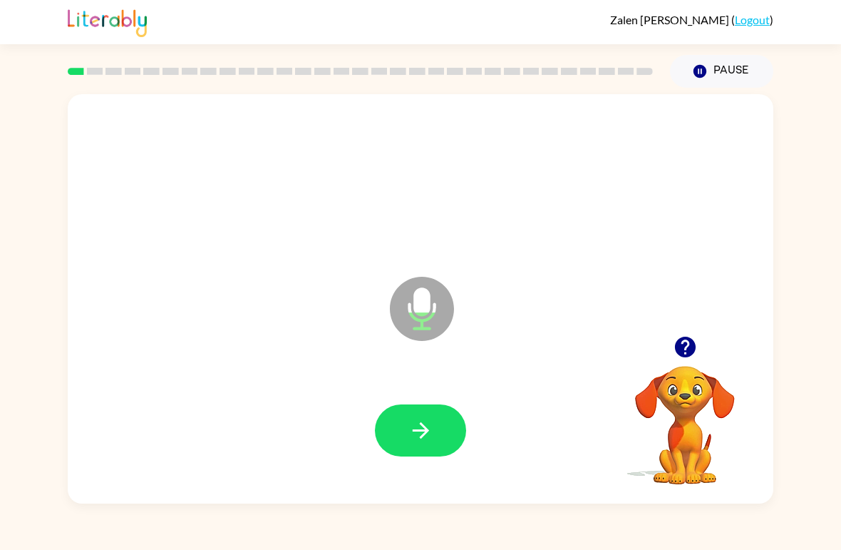
click at [689, 355] on icon "button" at bounding box center [684, 346] width 21 height 21
click at [445, 430] on button "button" at bounding box center [420, 430] width 91 height 52
click at [423, 456] on button "button" at bounding box center [420, 430] width 91 height 52
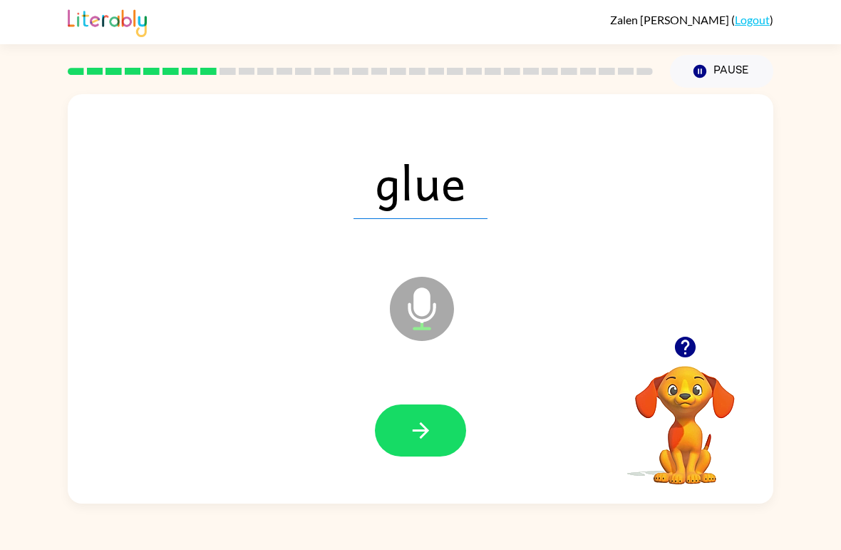
click at [449, 453] on button "button" at bounding box center [420, 430] width 91 height 52
click at [455, 436] on button "button" at bounding box center [420, 430] width 91 height 52
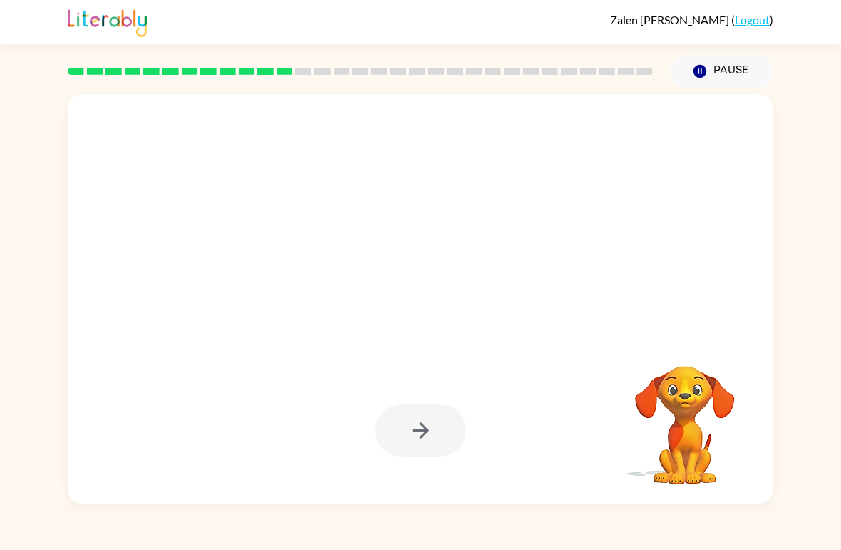
click at [708, 441] on video "Your browser must support playing .mp4 files to use Literably. Please try using…" at bounding box center [685, 415] width 143 height 143
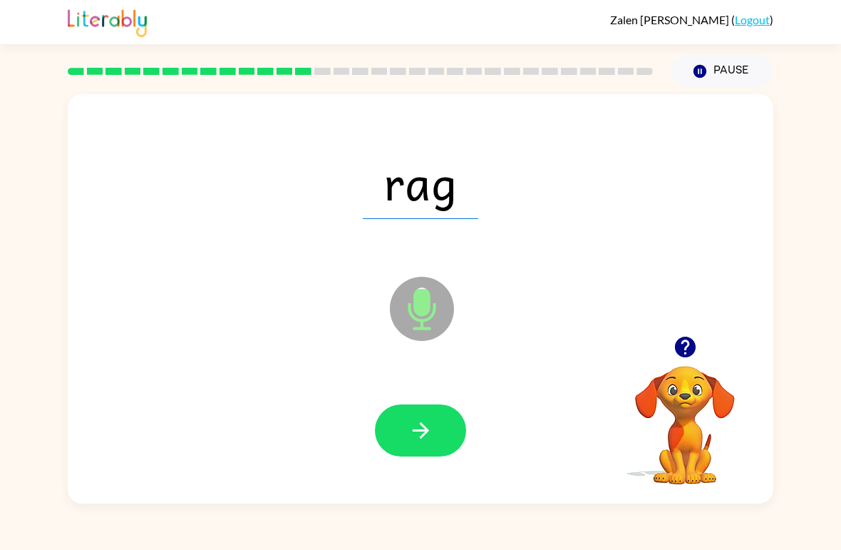
click at [441, 431] on button "button" at bounding box center [420, 430] width 91 height 52
click at [434, 423] on button "button" at bounding box center [420, 430] width 91 height 52
click at [441, 442] on button "button" at bounding box center [420, 430] width 91 height 52
click at [418, 451] on button "button" at bounding box center [420, 430] width 91 height 52
click at [402, 454] on button "button" at bounding box center [420, 430] width 91 height 52
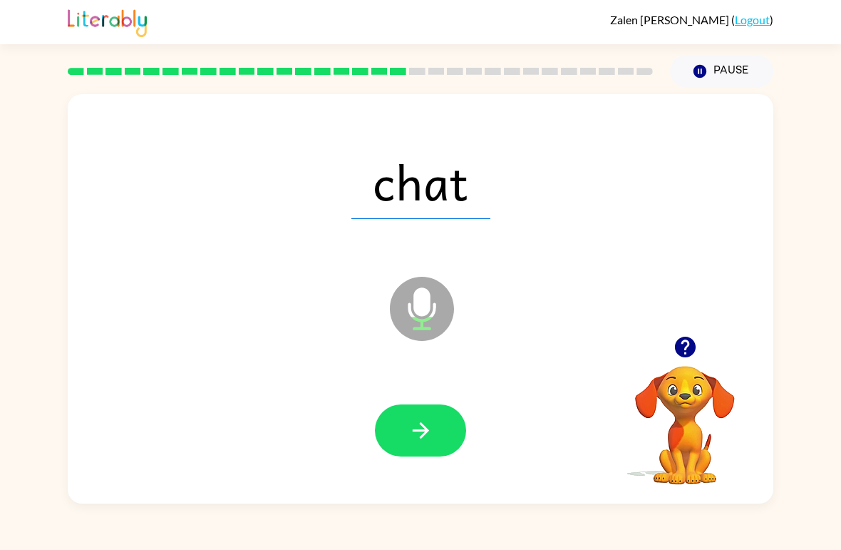
click at [421, 407] on button "button" at bounding box center [420, 430] width 91 height 52
click at [420, 440] on icon "button" at bounding box center [420, 430] width 25 height 25
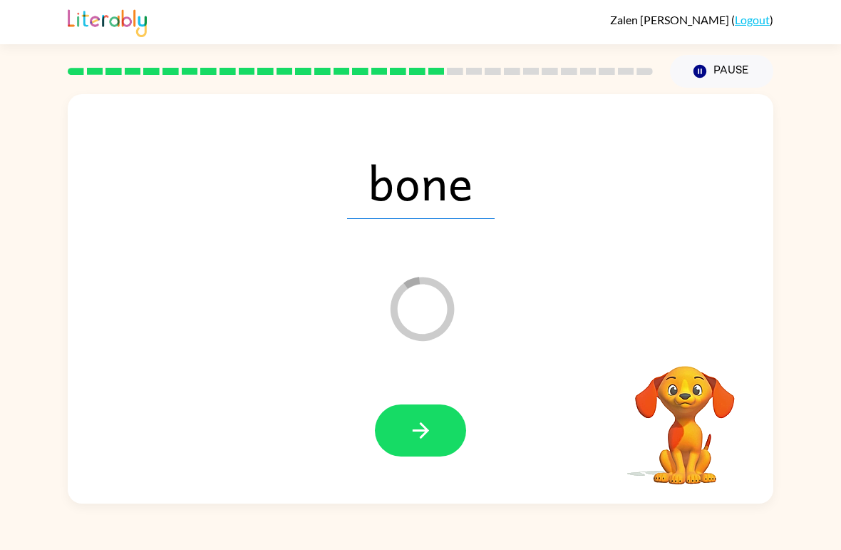
click at [412, 413] on button "button" at bounding box center [420, 430] width 91 height 52
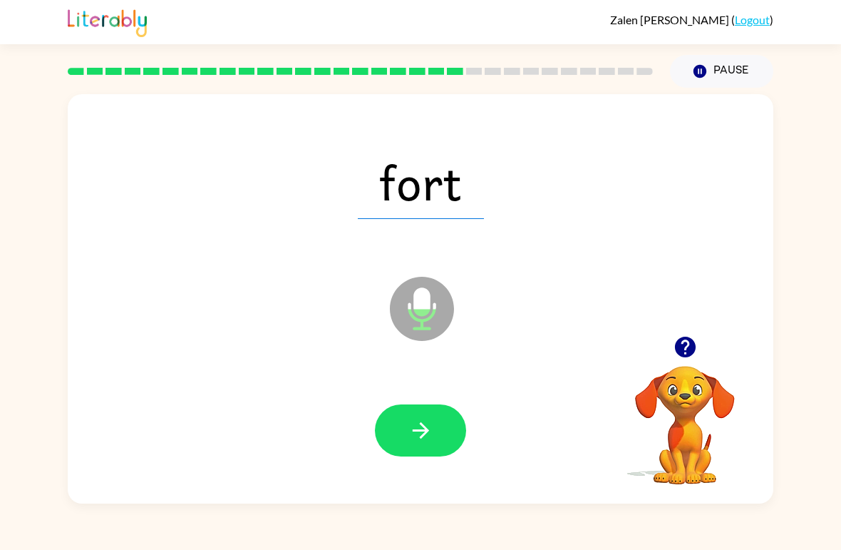
click at [426, 425] on icon "button" at bounding box center [420, 430] width 25 height 25
click at [395, 434] on button "button" at bounding box center [420, 430] width 91 height 52
click at [438, 479] on div at bounding box center [420, 431] width 677 height 118
click at [431, 431] on icon "button" at bounding box center [420, 430] width 25 height 25
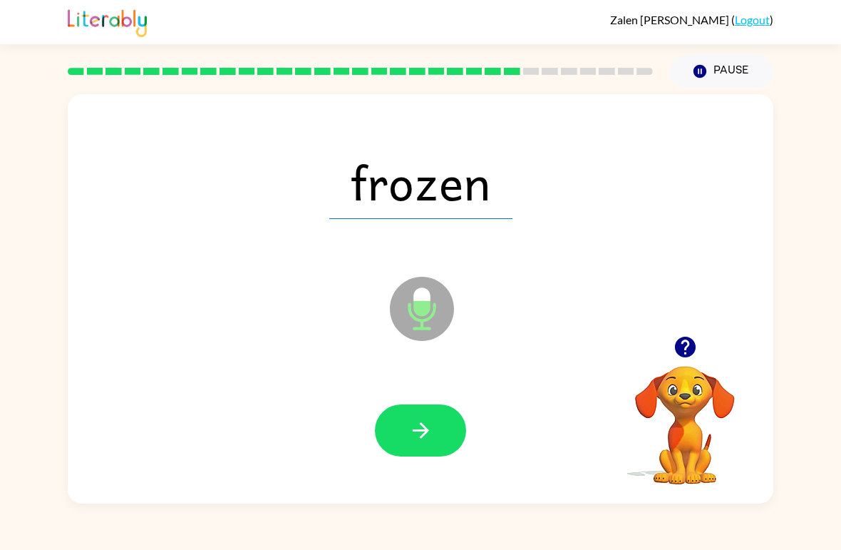
click at [406, 443] on button "button" at bounding box center [420, 430] width 91 height 52
click at [403, 436] on button "button" at bounding box center [420, 430] width 91 height 52
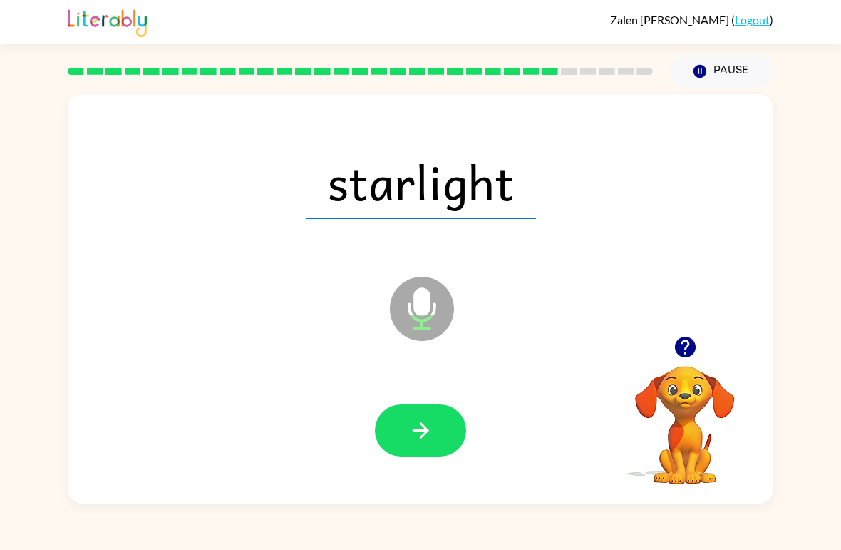
click at [430, 409] on button "button" at bounding box center [420, 430] width 91 height 52
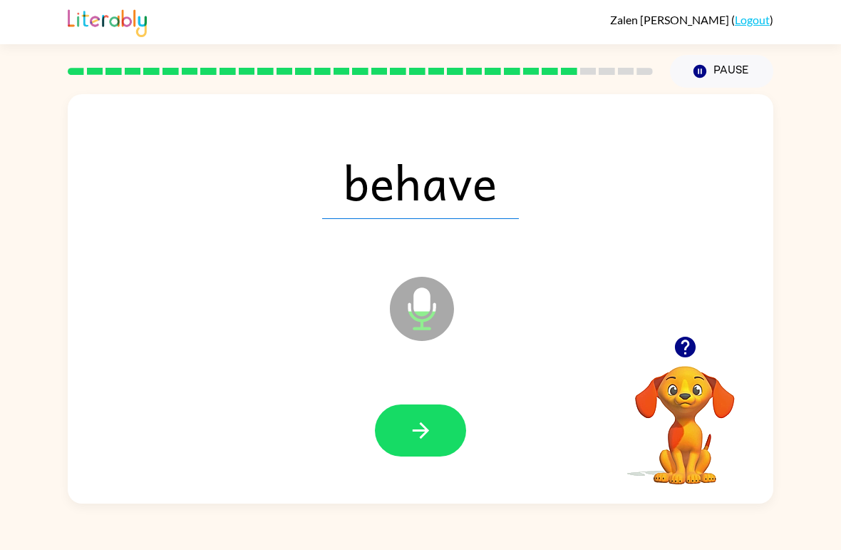
click at [428, 441] on icon "button" at bounding box center [420, 430] width 25 height 25
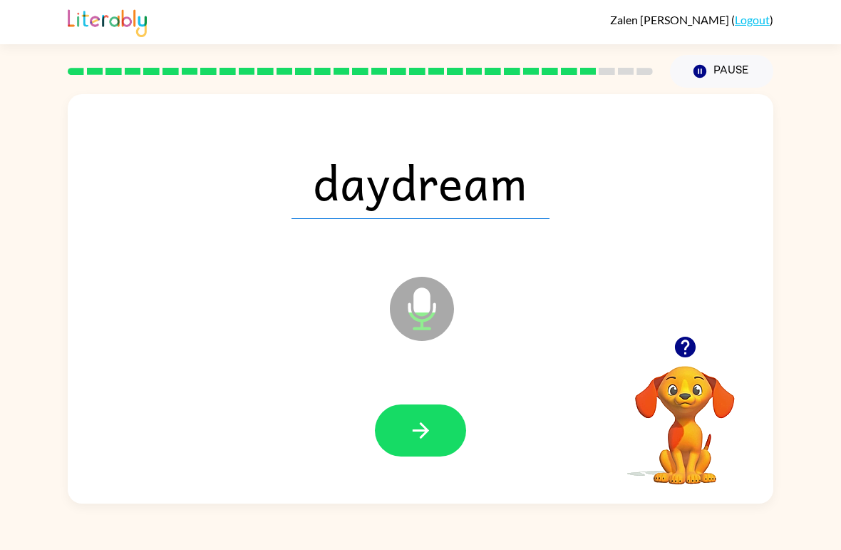
click at [419, 440] on icon "button" at bounding box center [420, 430] width 25 height 25
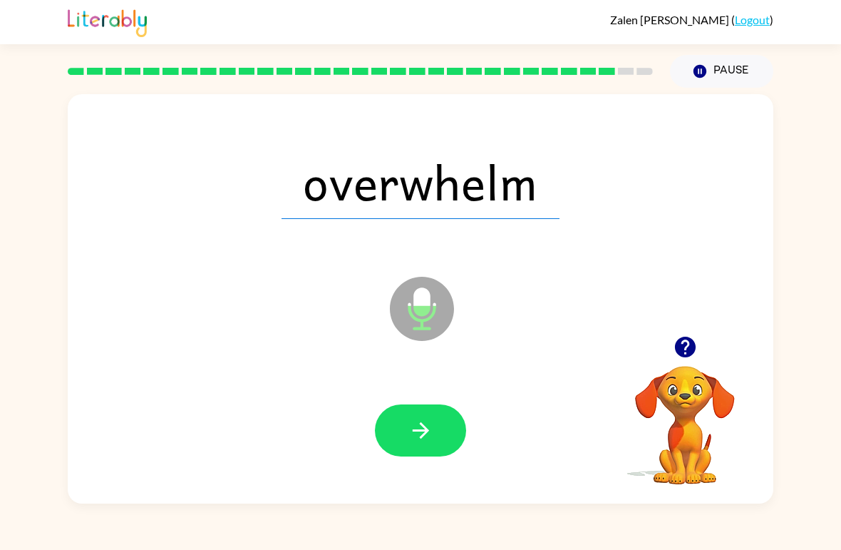
click at [421, 434] on icon "button" at bounding box center [420, 430] width 25 height 25
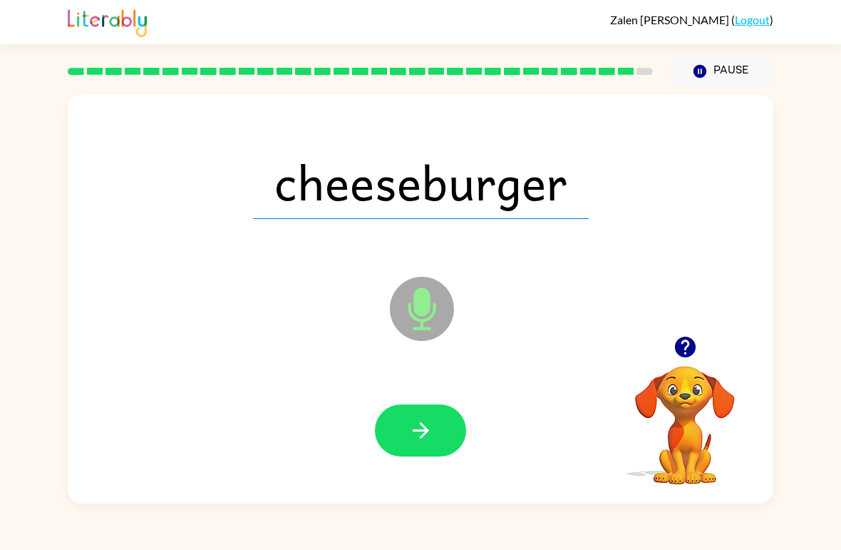
click at [418, 434] on icon "button" at bounding box center [420, 430] width 25 height 25
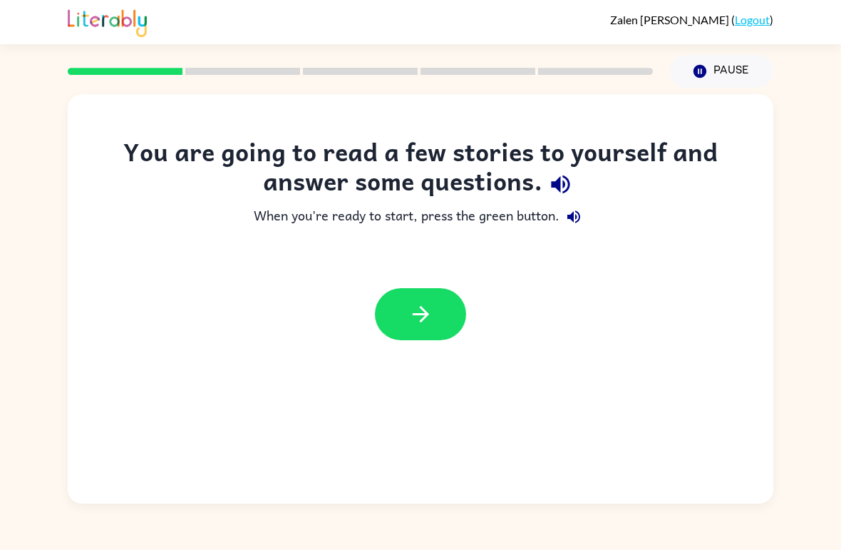
click at [433, 297] on button "button" at bounding box center [420, 314] width 91 height 52
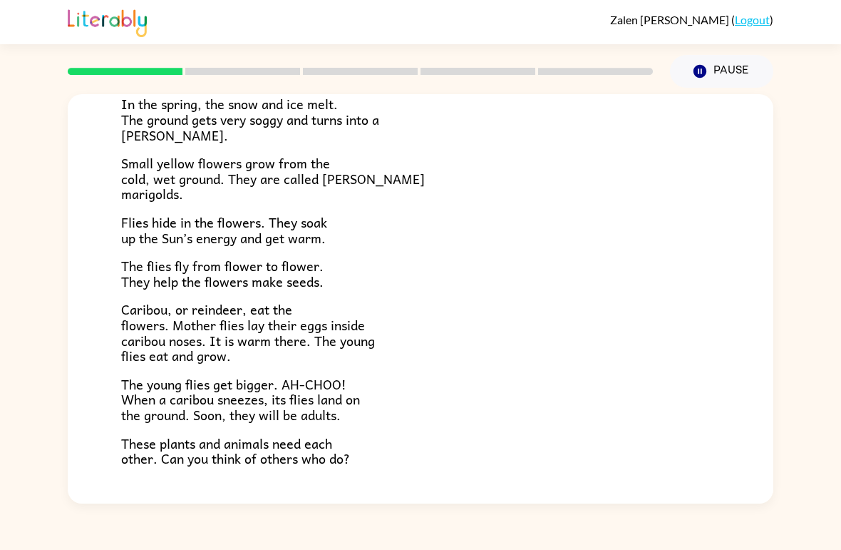
scroll to position [248, 0]
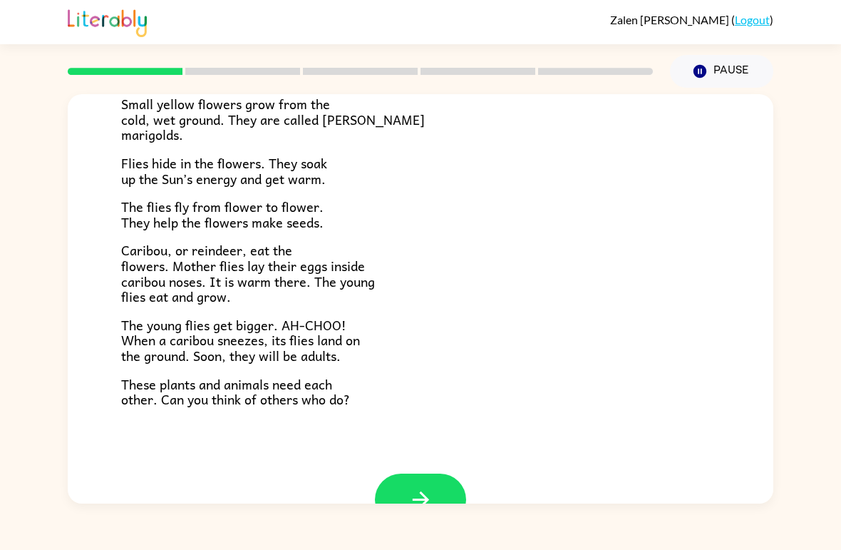
click at [505, 317] on p "The young flies get bigger. AH-CHOO! When a caribou sneezes, its flies land on …" at bounding box center [420, 340] width 599 height 46
click at [431, 487] on icon "button" at bounding box center [420, 499] width 25 height 25
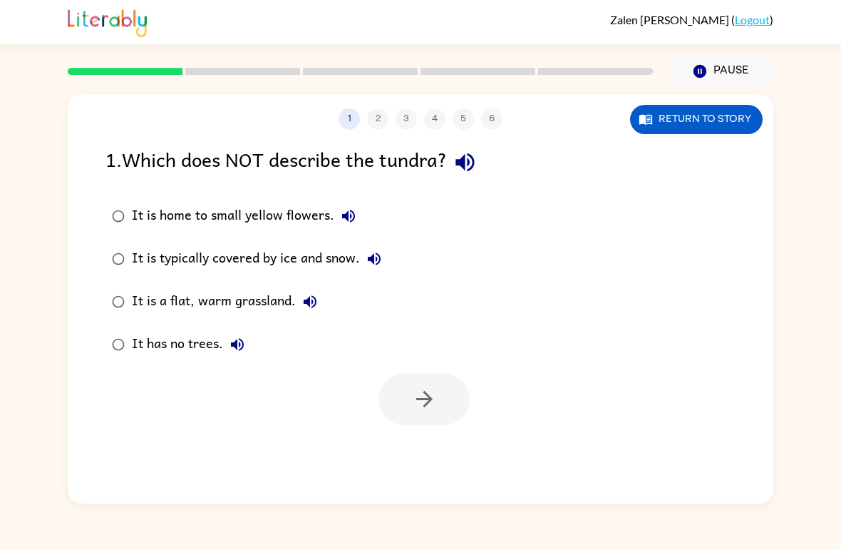
click at [432, 405] on div at bounding box center [424, 399] width 91 height 52
click at [431, 398] on div at bounding box center [424, 399] width 91 height 52
click at [433, 408] on div at bounding box center [424, 399] width 91 height 52
click at [423, 408] on div at bounding box center [424, 399] width 91 height 52
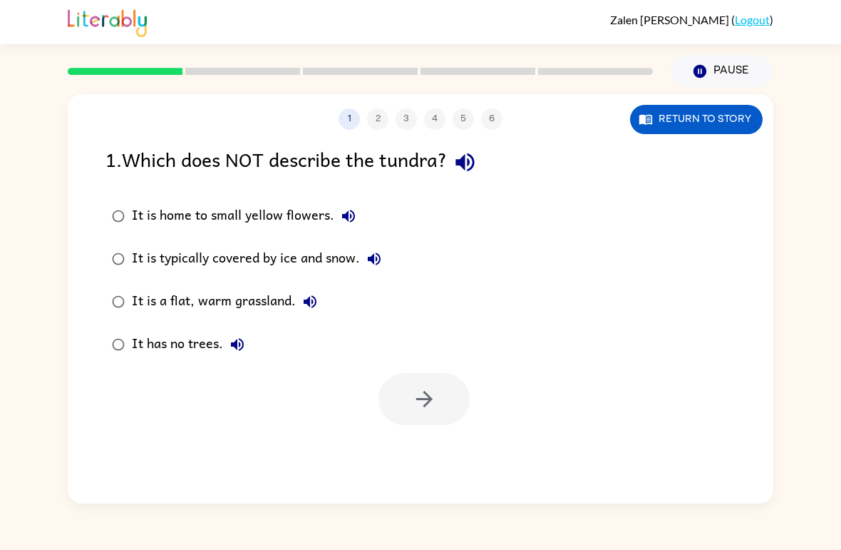
click at [443, 403] on div at bounding box center [424, 399] width 91 height 52
click at [393, 396] on div at bounding box center [424, 399] width 91 height 52
click at [421, 396] on div at bounding box center [424, 399] width 91 height 52
click at [406, 408] on div at bounding box center [424, 399] width 91 height 52
click at [733, 110] on button "Return to story" at bounding box center [696, 119] width 133 height 29
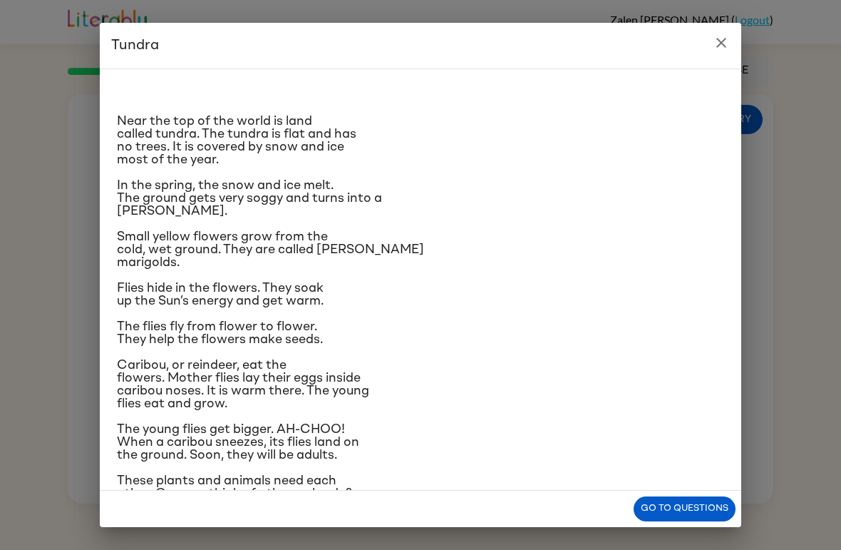
click at [721, 34] on icon "close" at bounding box center [721, 42] width 17 height 17
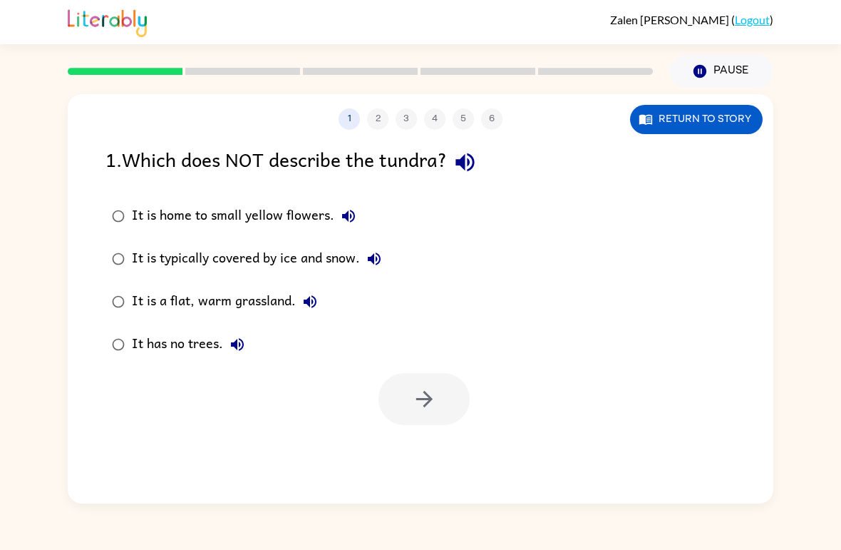
click at [393, 125] on div "1 2 3 4 5 6" at bounding box center [421, 118] width 706 height 21
click at [385, 120] on div "1 2 3 4 5 6" at bounding box center [421, 118] width 706 height 21
click at [361, 212] on button "It is home to small yellow flowers." at bounding box center [348, 216] width 29 height 29
click at [423, 395] on div at bounding box center [424, 399] width 91 height 52
click at [750, 26] on link "Logout" at bounding box center [752, 20] width 35 height 14
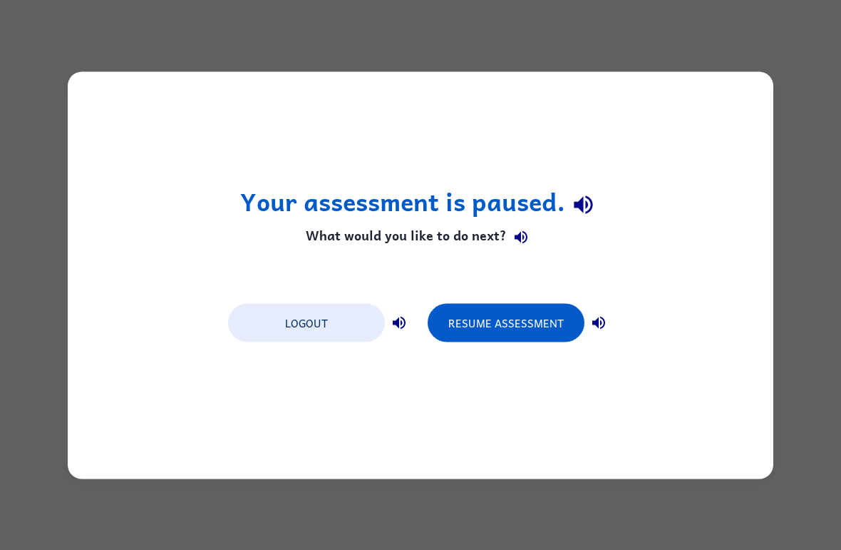
click at [746, 30] on div "Your assessment is paused. What would you like to do next? Logout Resume Assess…" at bounding box center [420, 275] width 841 height 550
click at [359, 326] on button "Logout" at bounding box center [306, 322] width 157 height 38
